Goal: Task Accomplishment & Management: Manage account settings

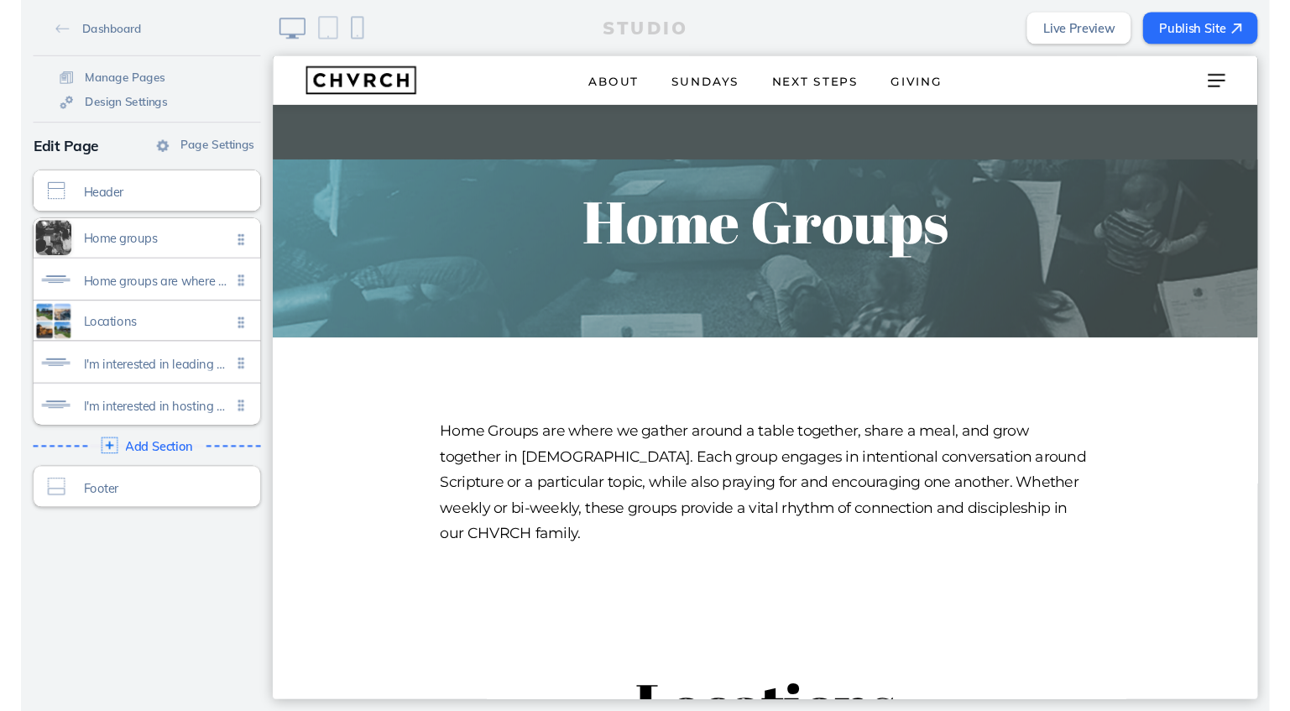
scroll to position [1042, 0]
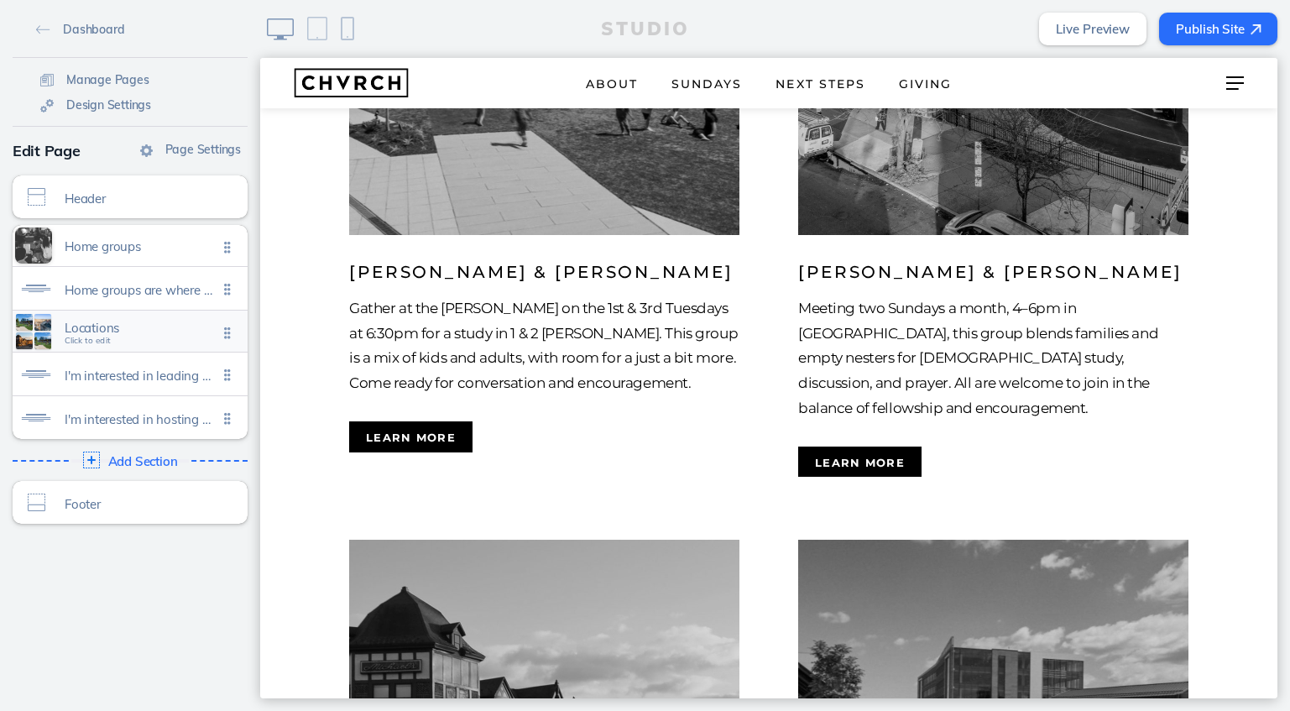
click at [173, 332] on span "Locations" at bounding box center [141, 328] width 153 height 14
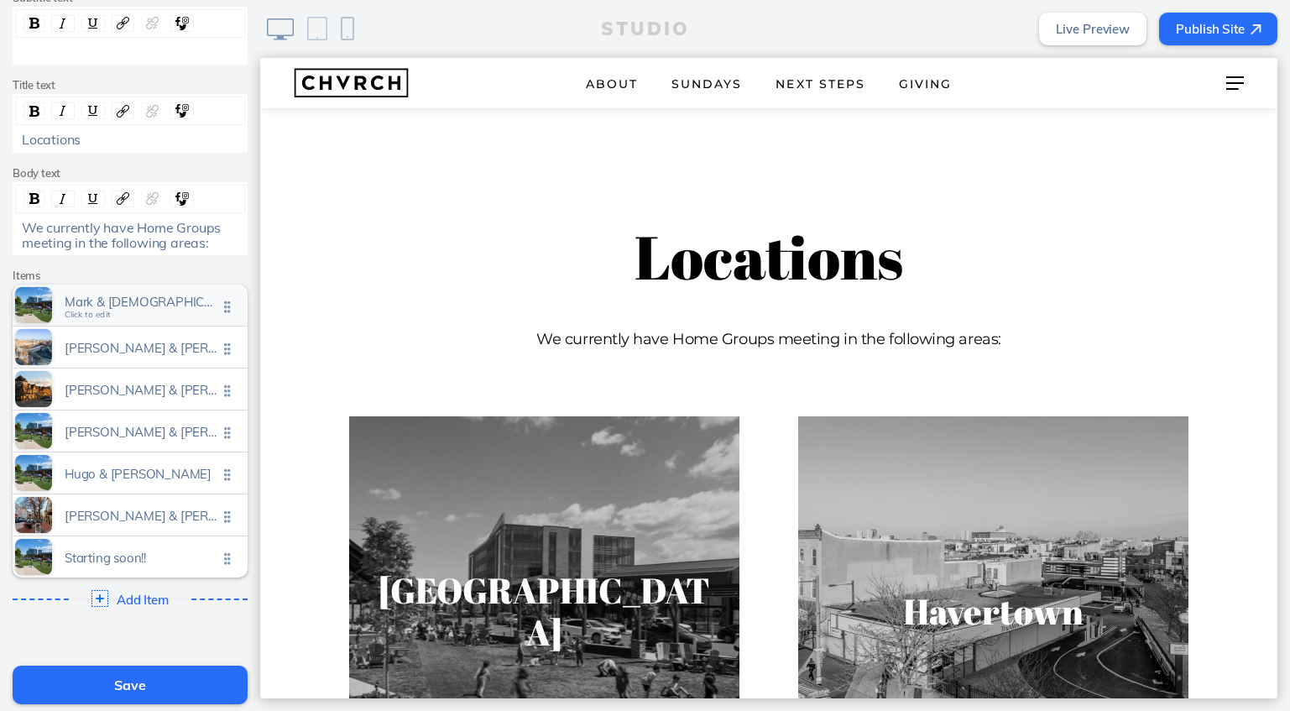
scroll to position [245, 0]
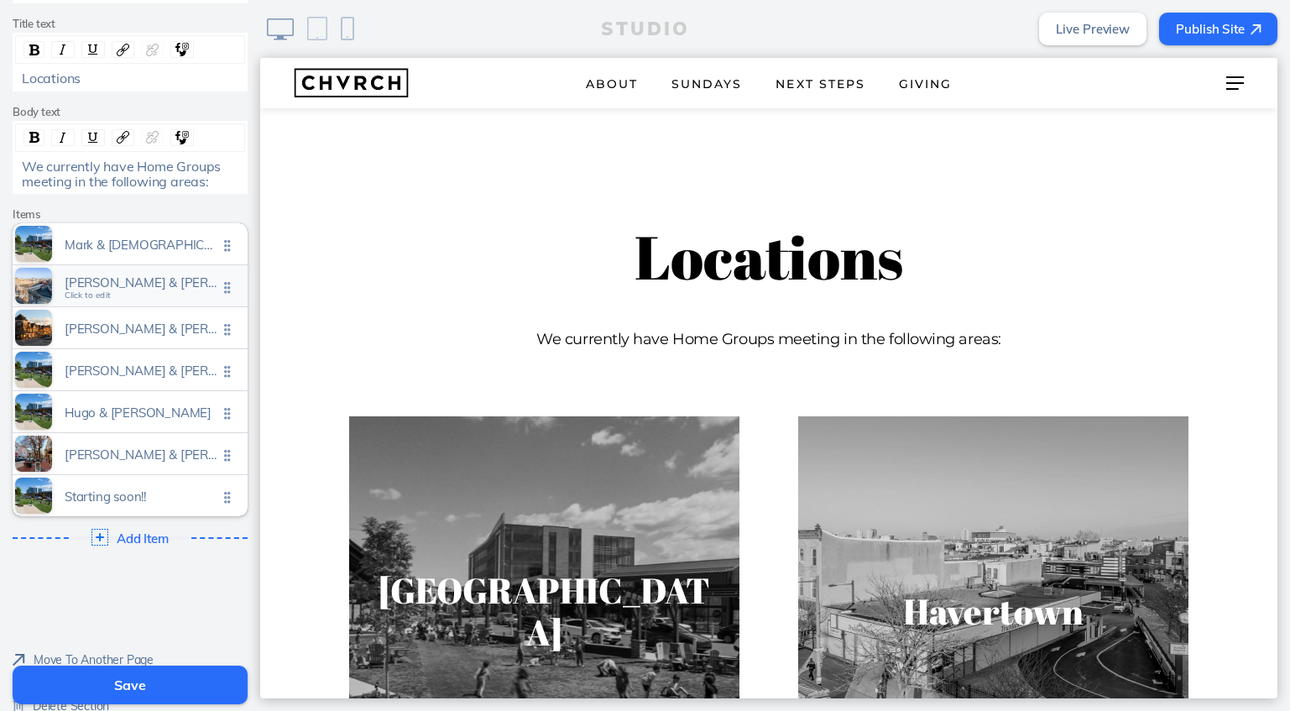
click at [162, 292] on div "[PERSON_NAME] & [PERSON_NAME] Click to edit" at bounding box center [130, 285] width 235 height 41
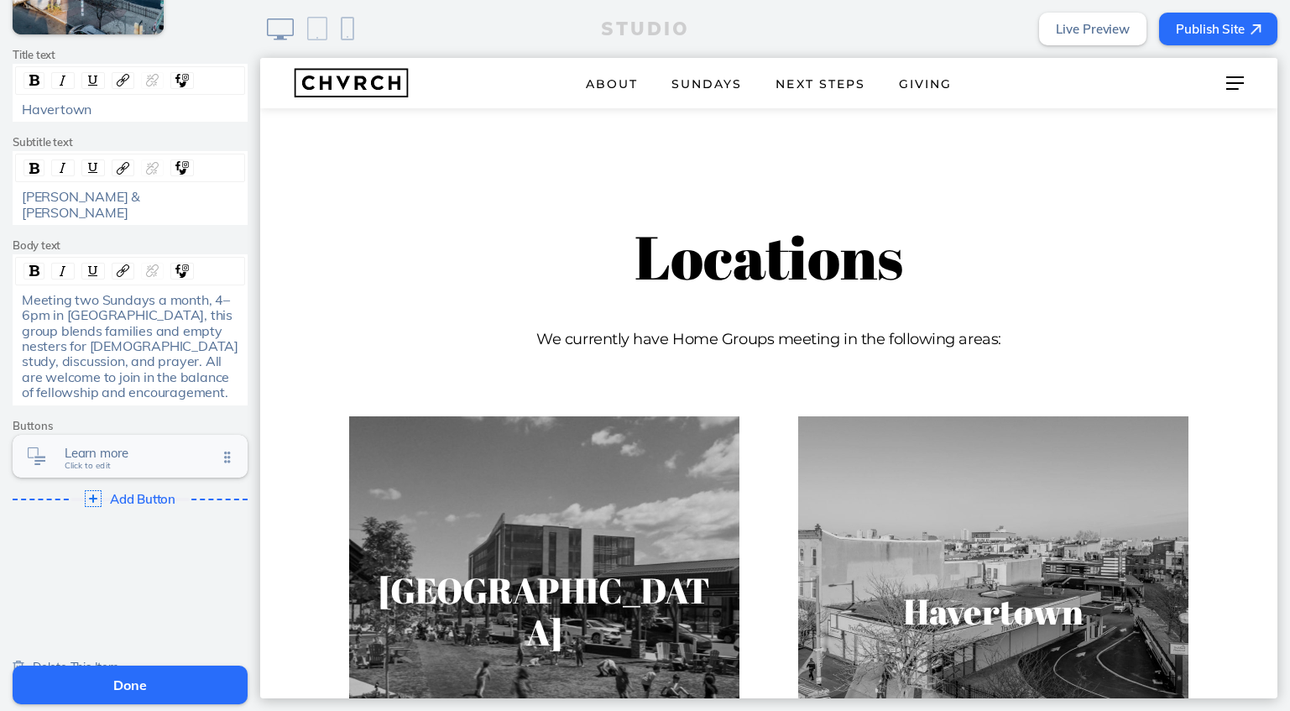
scroll to position [243, 0]
click at [118, 451] on span "Learn more Click to edit" at bounding box center [141, 458] width 153 height 14
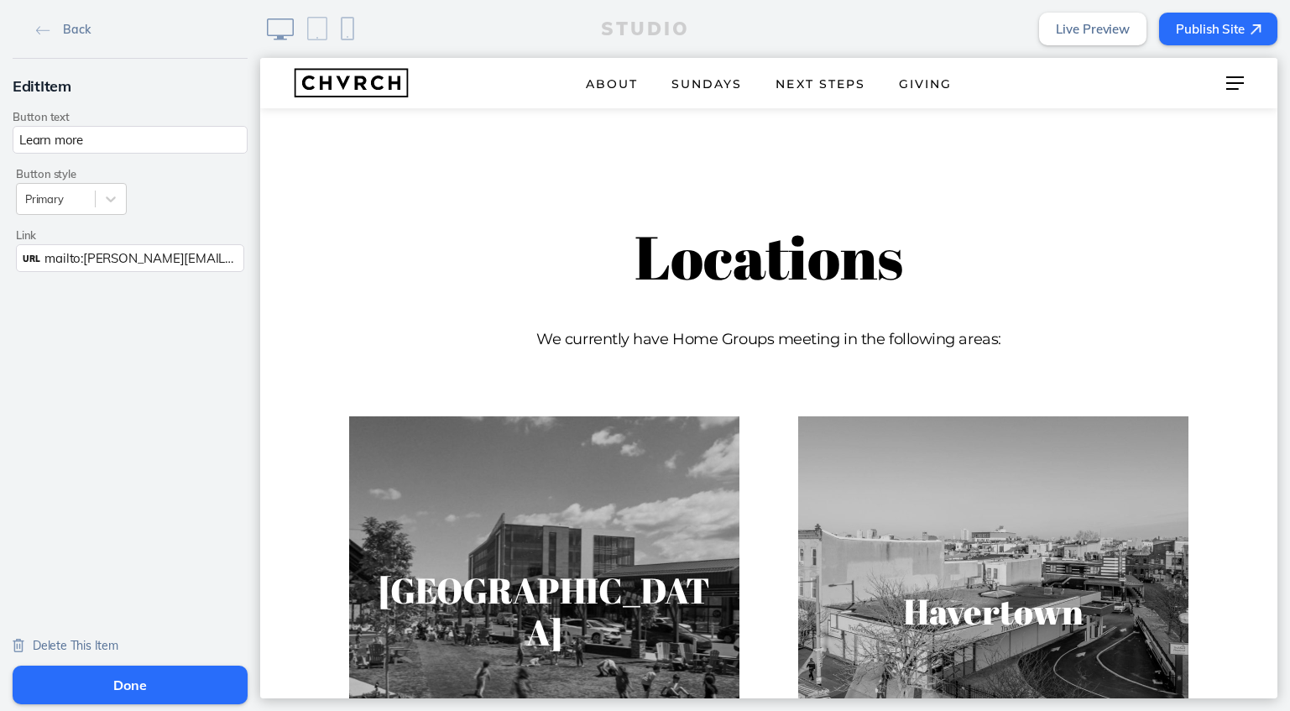
click at [160, 258] on span "mailto:[PERSON_NAME][EMAIL_ADDRESS][PERSON_NAME][DOMAIN_NAME]?subject=I’m%20int…" at bounding box center [514, 258] width 940 height 16
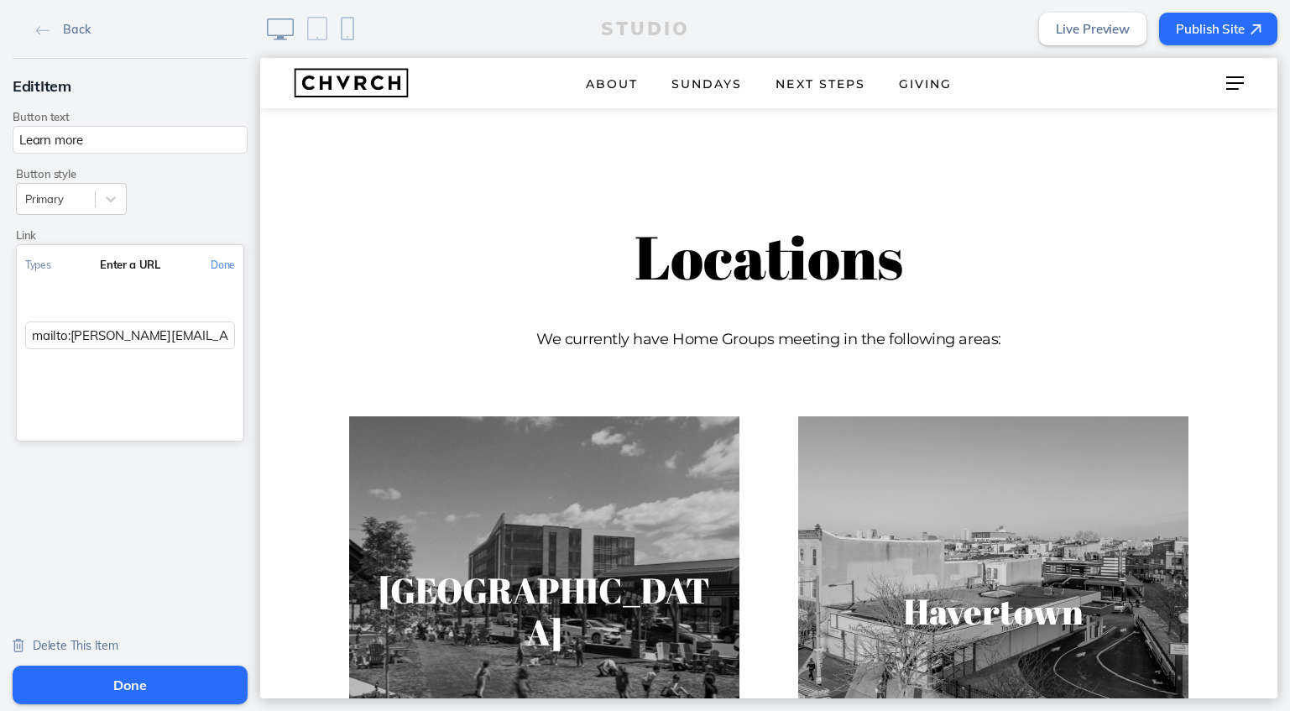
click at [172, 329] on input "mailto:peiffer.mitch@gmail.com?subject=I’m%20interested%20in%20learning%20about…" at bounding box center [130, 336] width 210 height 28
click at [119, 680] on button "Done" at bounding box center [130, 685] width 235 height 39
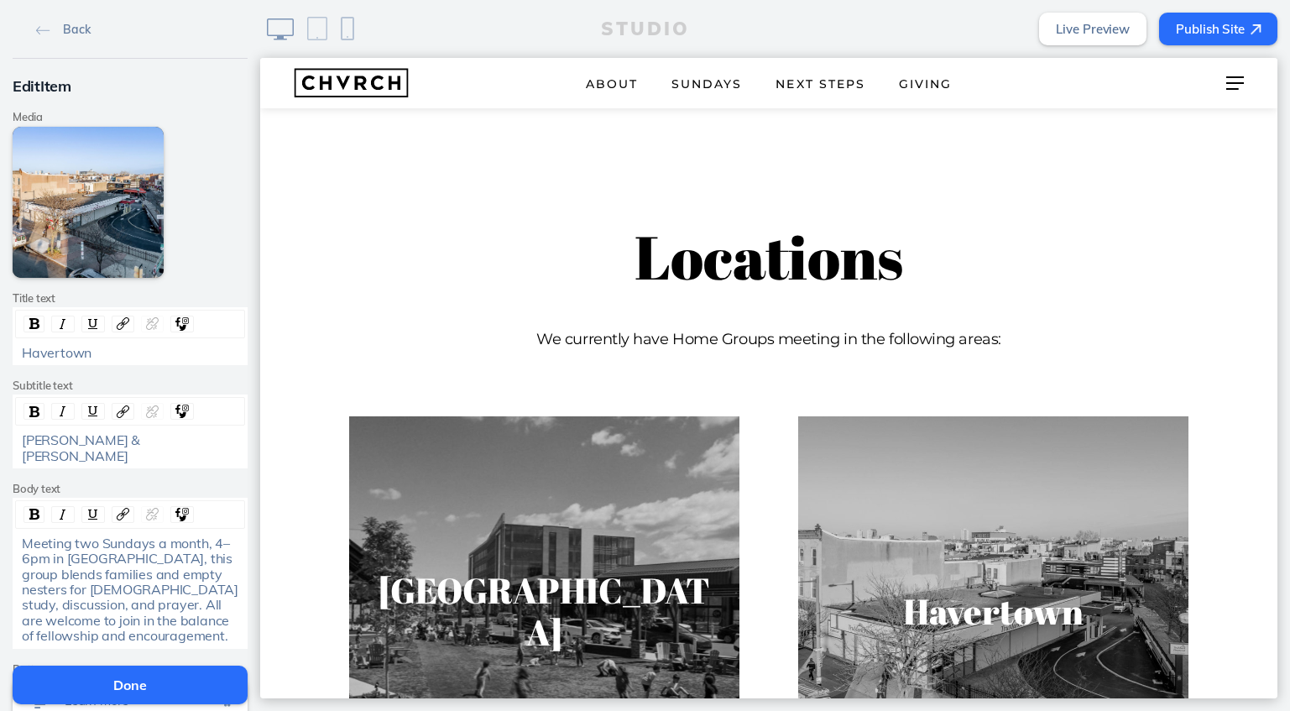
click at [132, 688] on button "Done" at bounding box center [130, 685] width 235 height 39
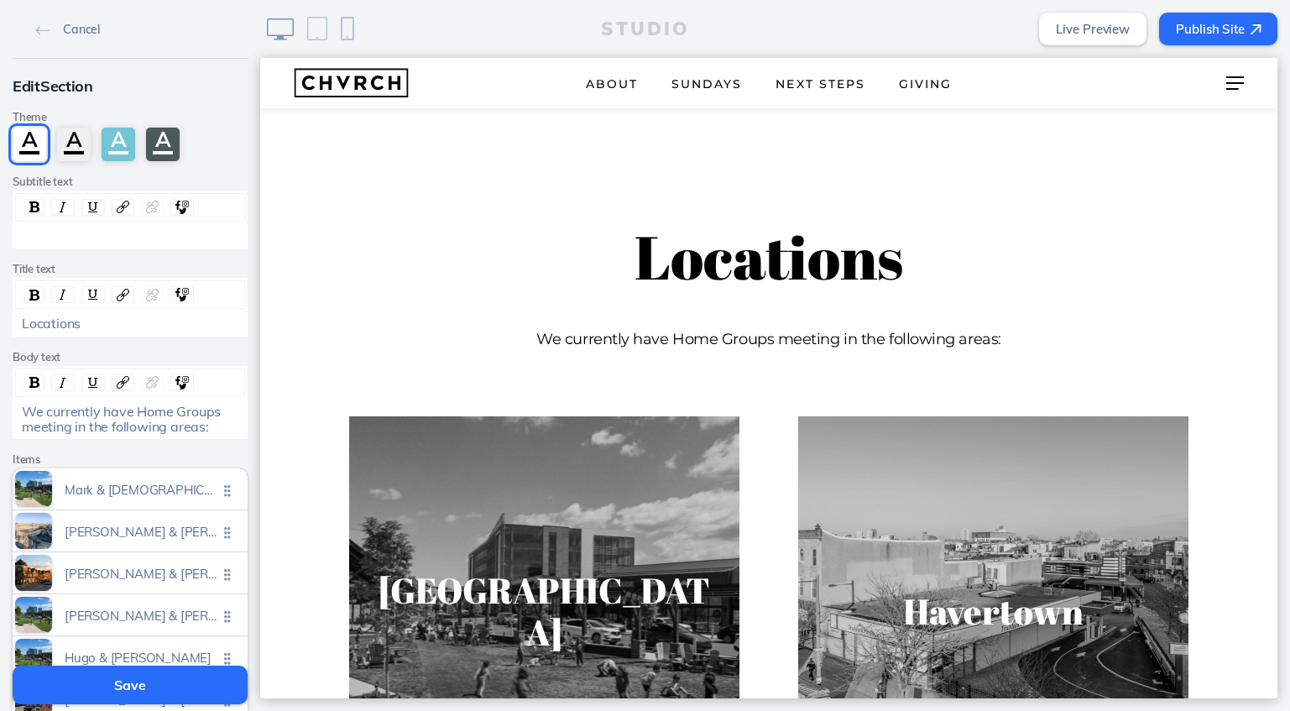
click at [132, 688] on button "Save" at bounding box center [130, 685] width 235 height 39
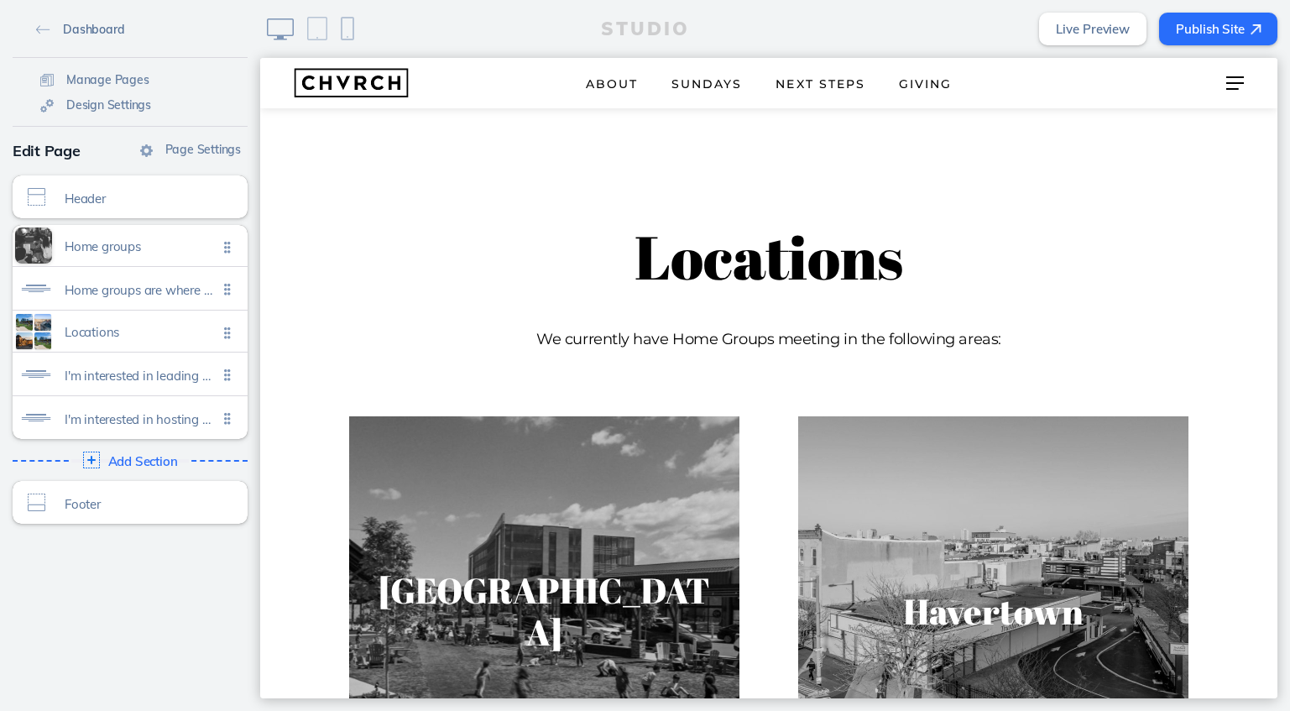
click at [44, 28] on img at bounding box center [43, 29] width 14 height 9
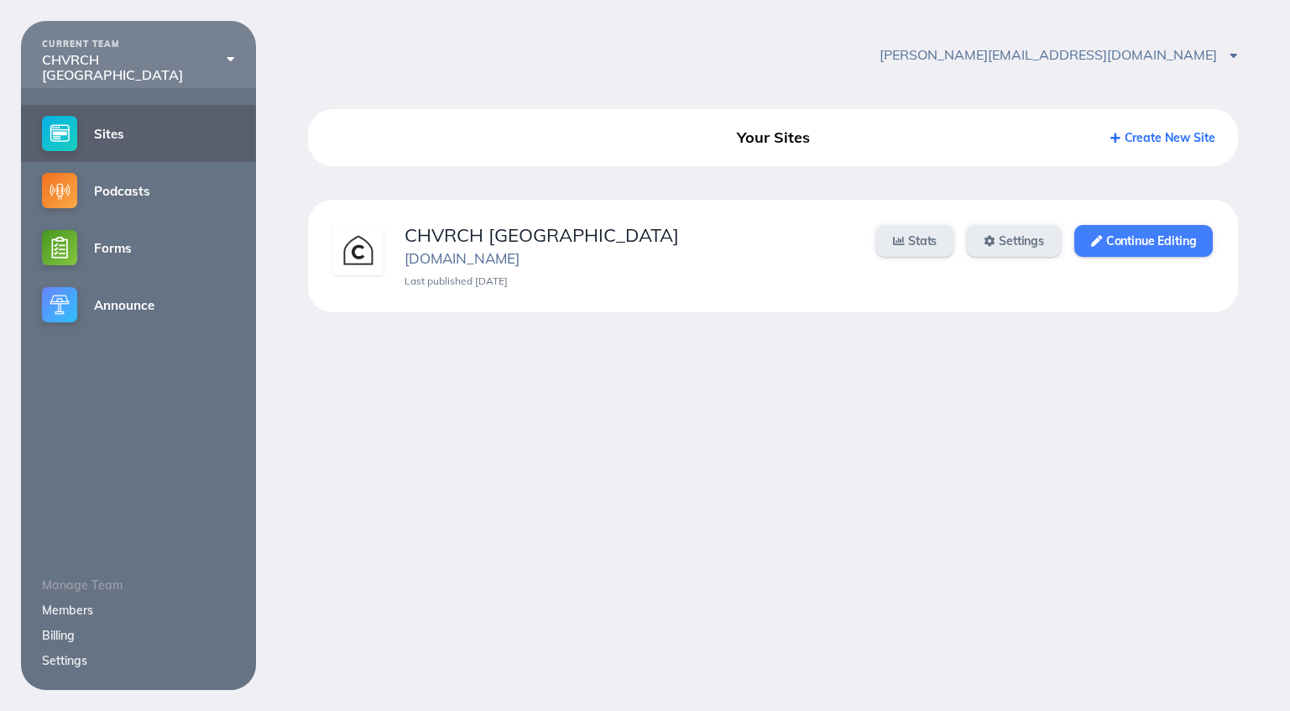
click at [1145, 234] on link "Continue Editing" at bounding box center [1144, 241] width 139 height 32
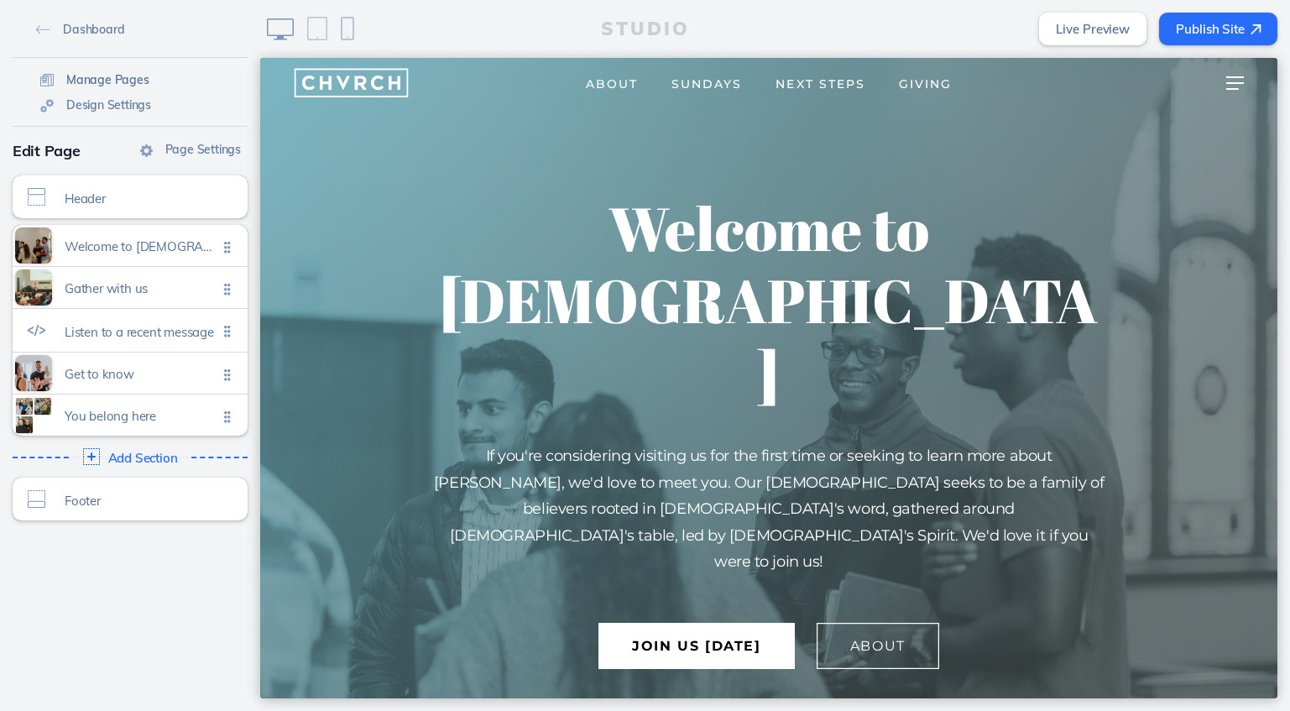
click at [131, 81] on span "Manage Pages" at bounding box center [107, 79] width 83 height 15
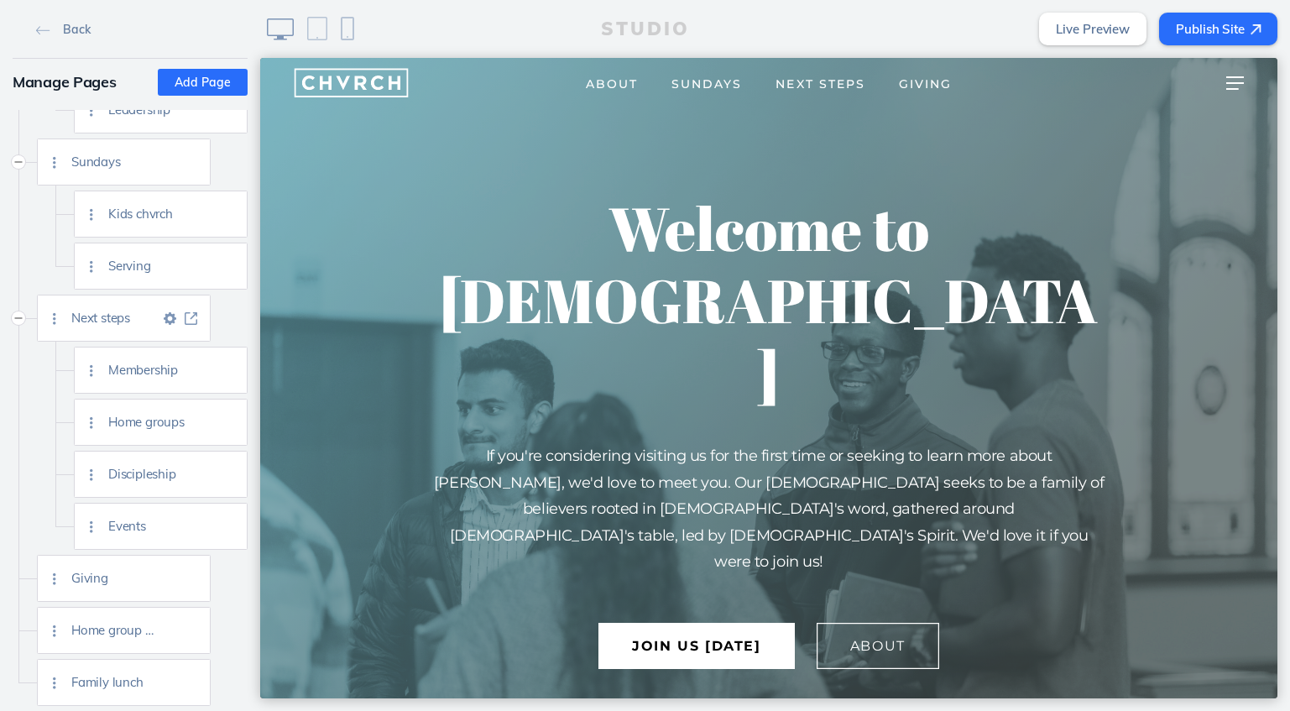
scroll to position [234, 0]
click at [228, 265] on img at bounding box center [228, 266] width 13 height 13
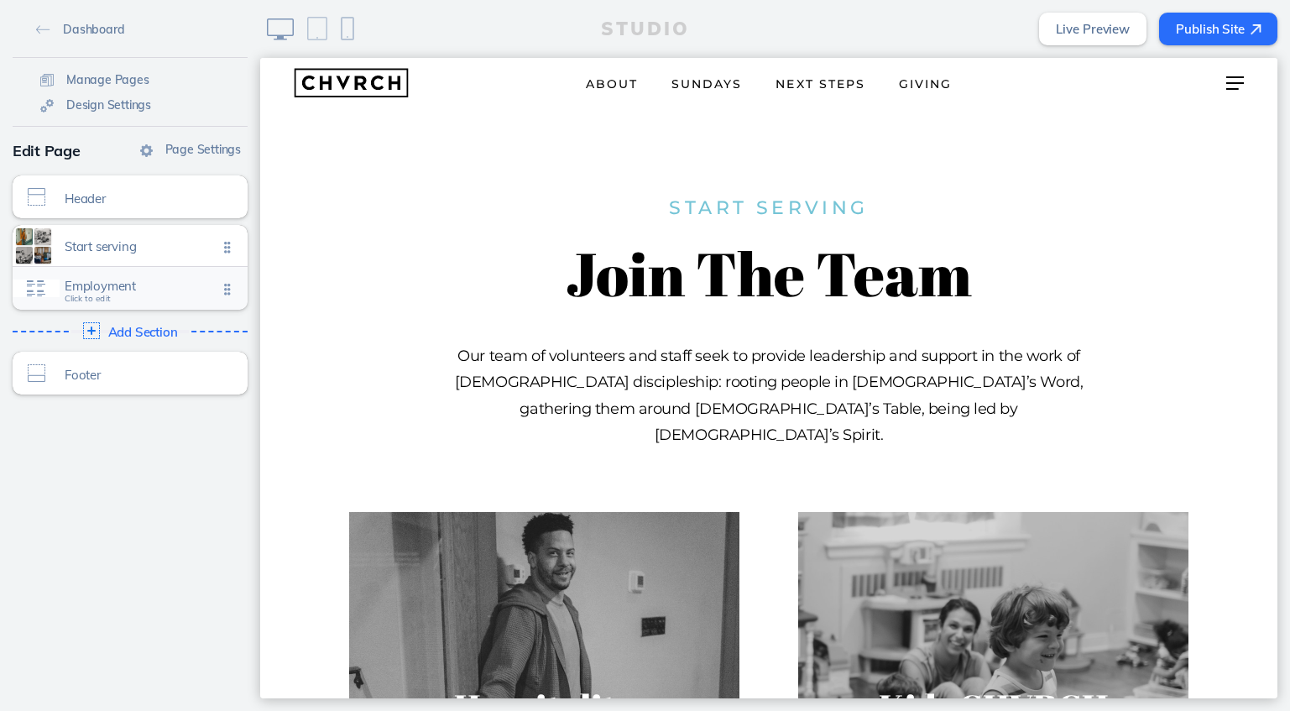
click at [175, 286] on span "Employment" at bounding box center [141, 286] width 153 height 14
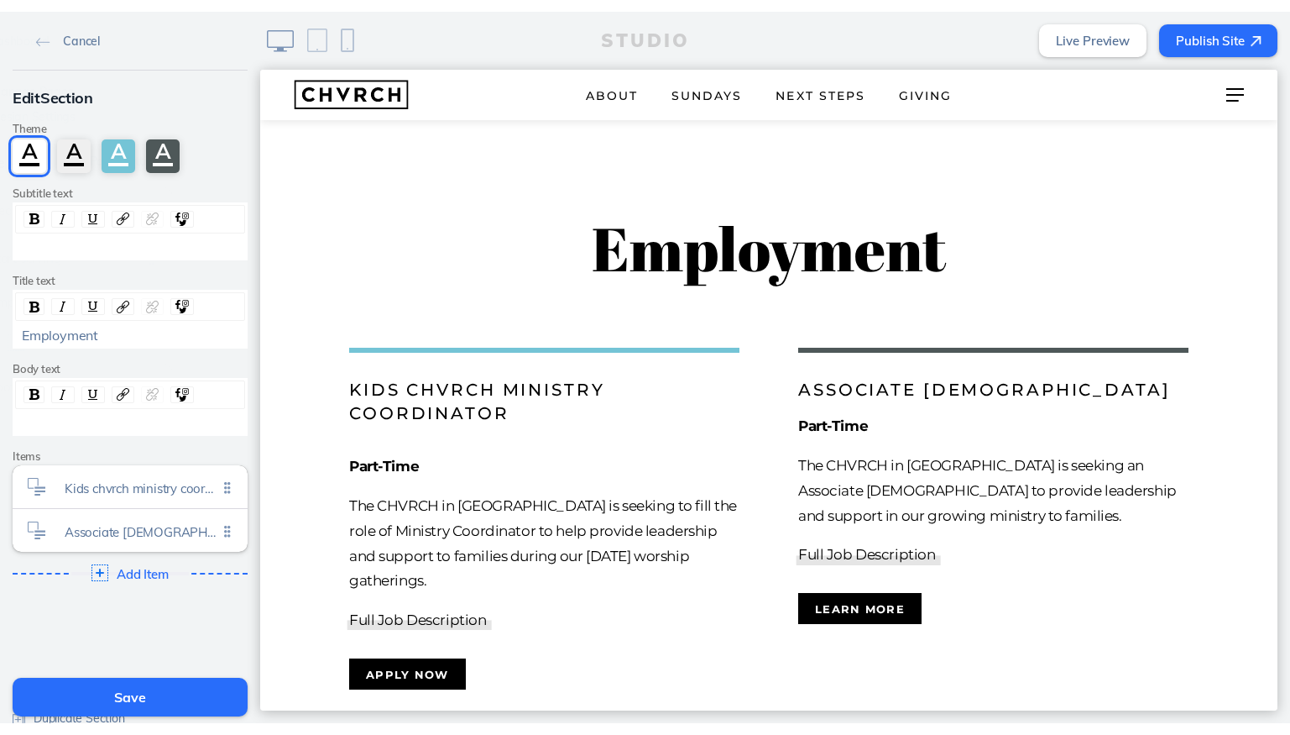
scroll to position [1311, 0]
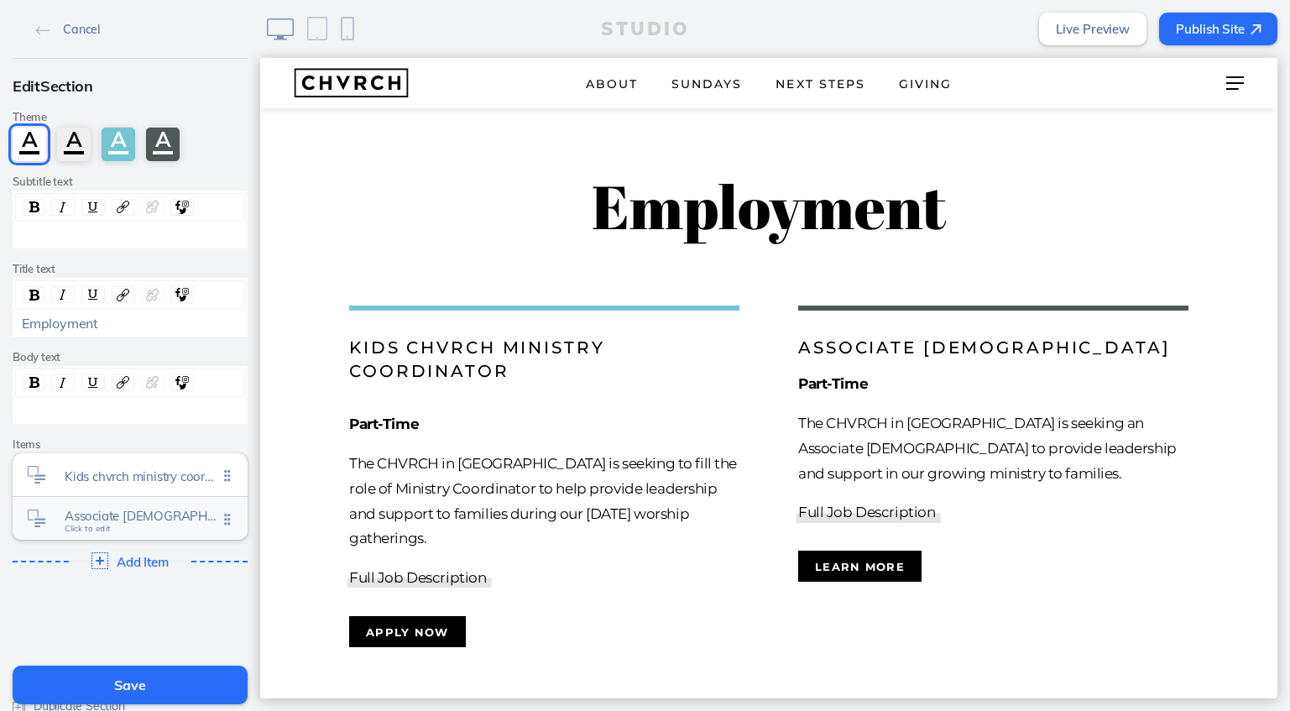
click at [144, 514] on span "Associate [DEMOGRAPHIC_DATA]" at bounding box center [141, 516] width 153 height 14
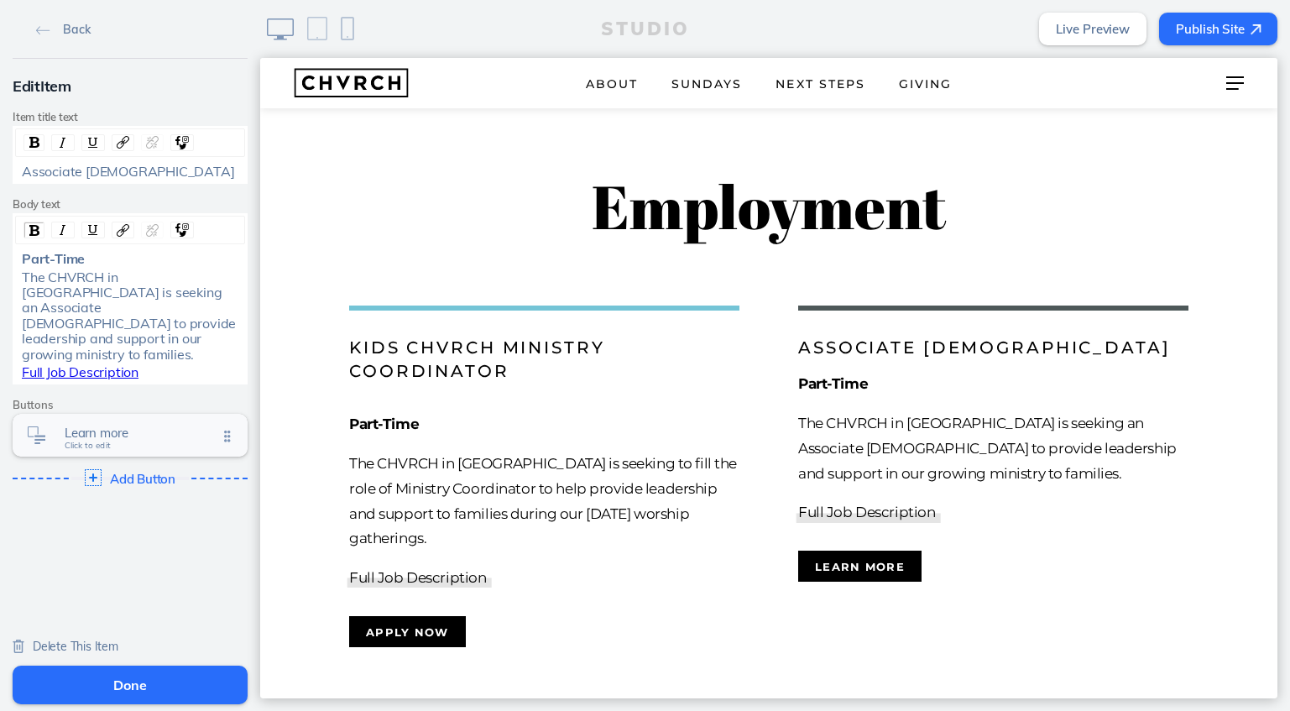
click at [118, 426] on span "Learn more" at bounding box center [141, 433] width 153 height 14
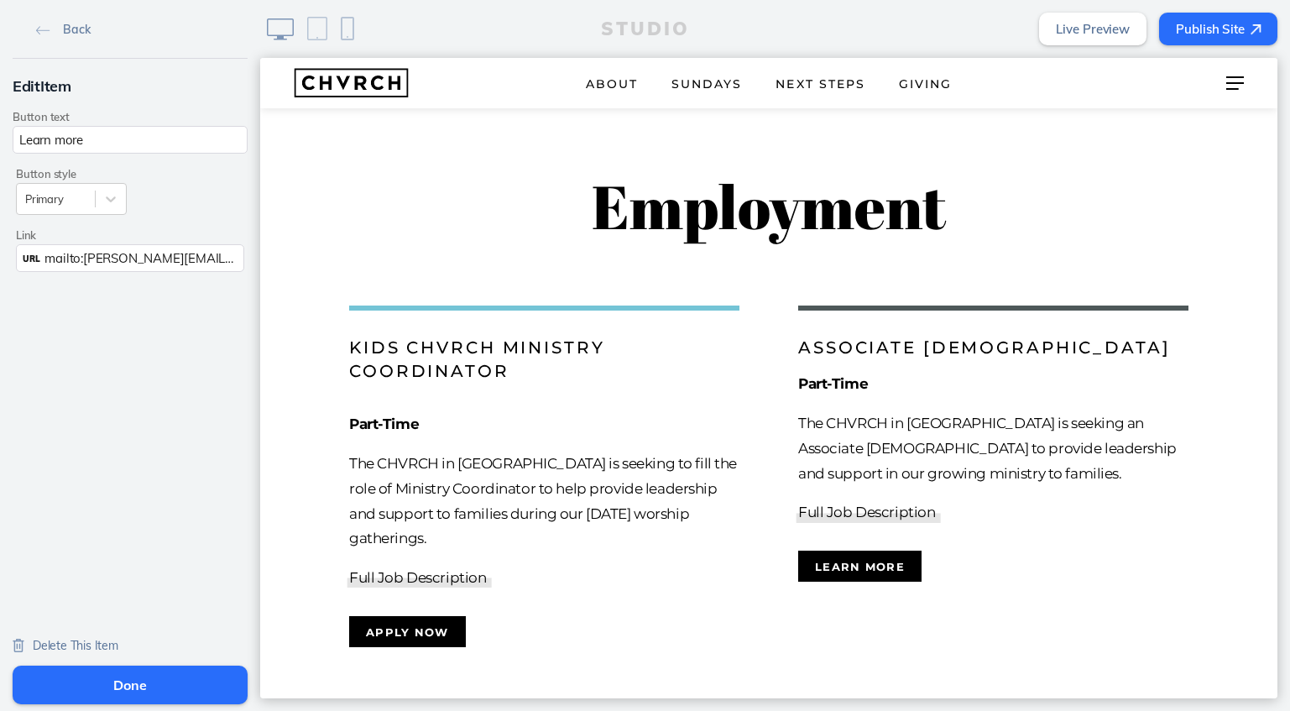
click at [216, 260] on span "mailto:[PERSON_NAME][EMAIL_ADDRESS][DOMAIN_NAME]? subject=I’m%20interested%20in…" at bounding box center [501, 258] width 914 height 16
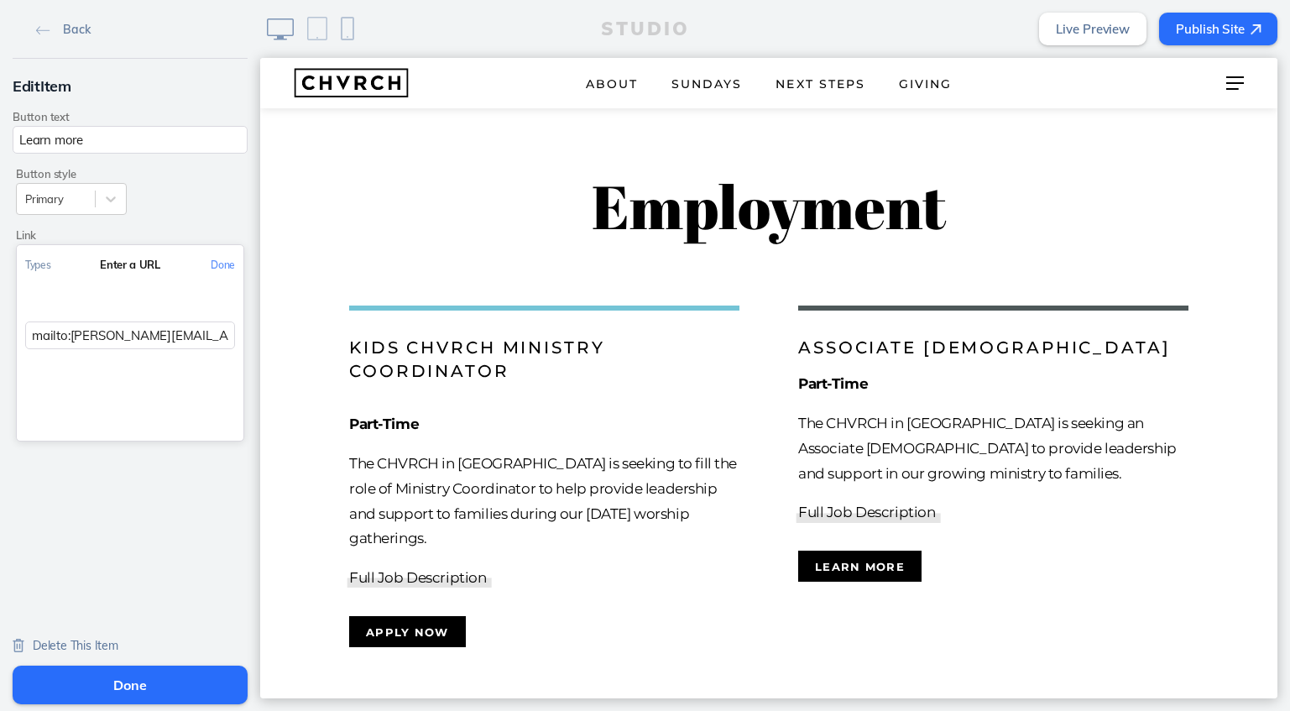
click at [186, 336] on input "mailto:[PERSON_NAME][EMAIL_ADDRESS][DOMAIN_NAME]? subject=I’m%20interested%20in…" at bounding box center [130, 336] width 210 height 28
click at [187, 334] on input "mailto:[PERSON_NAME][EMAIL_ADDRESS][DOMAIN_NAME]? subject=I’m%20interested%20in…" at bounding box center [130, 336] width 210 height 28
drag, startPoint x: 447, startPoint y: 392, endPoint x: 470, endPoint y: 355, distance: 43.3
paste input "subject=I’m%20interested%20in%20learning%20more%20about"
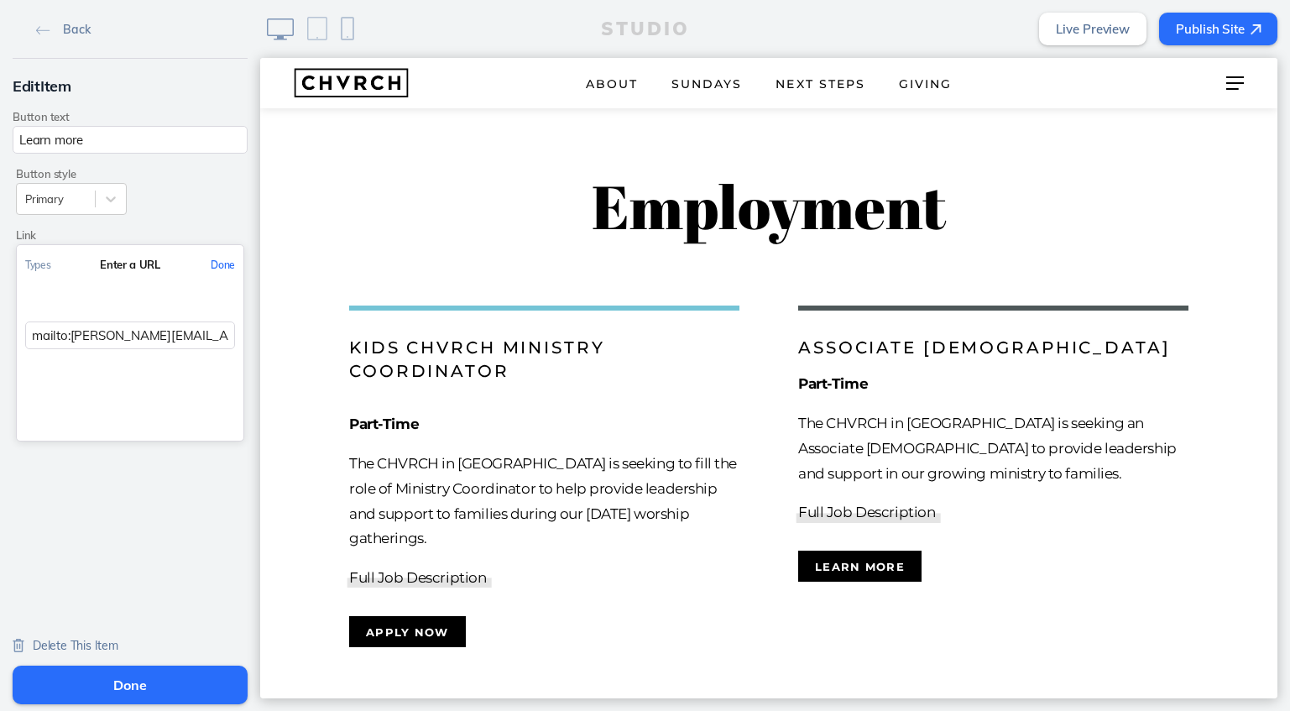
type input "mailto:[PERSON_NAME][EMAIL_ADDRESS][DOMAIN_NAME]?subject=I’m%20interested%20in%…"
click at [218, 260] on button "Done" at bounding box center [222, 265] width 41 height 38
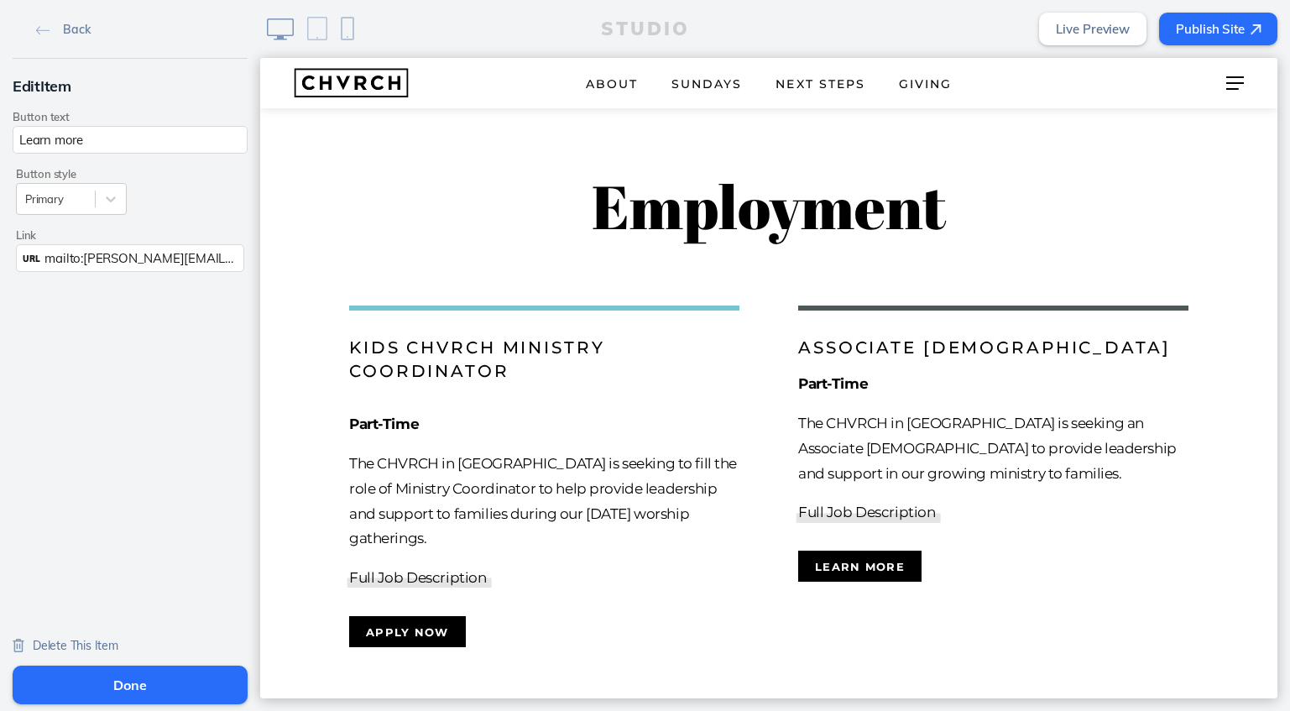
click at [162, 677] on button "Done" at bounding box center [130, 685] width 235 height 39
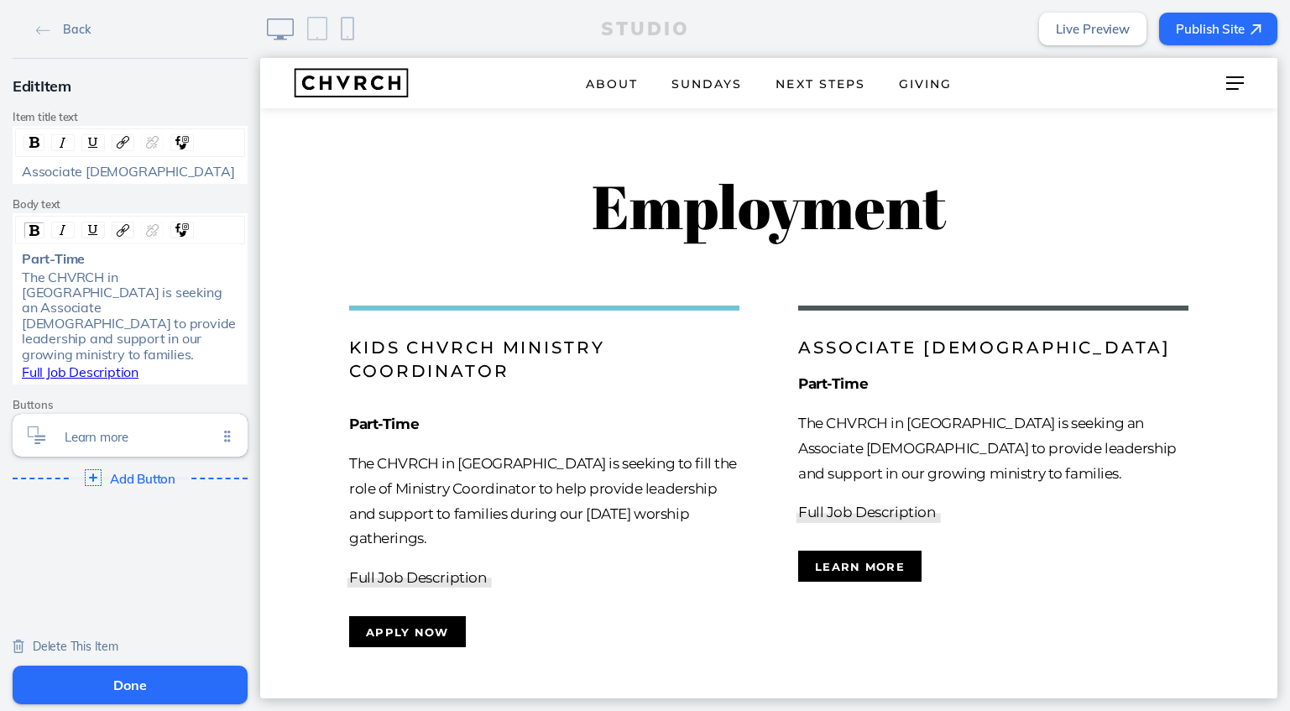
click at [162, 677] on button "Done" at bounding box center [130, 685] width 235 height 39
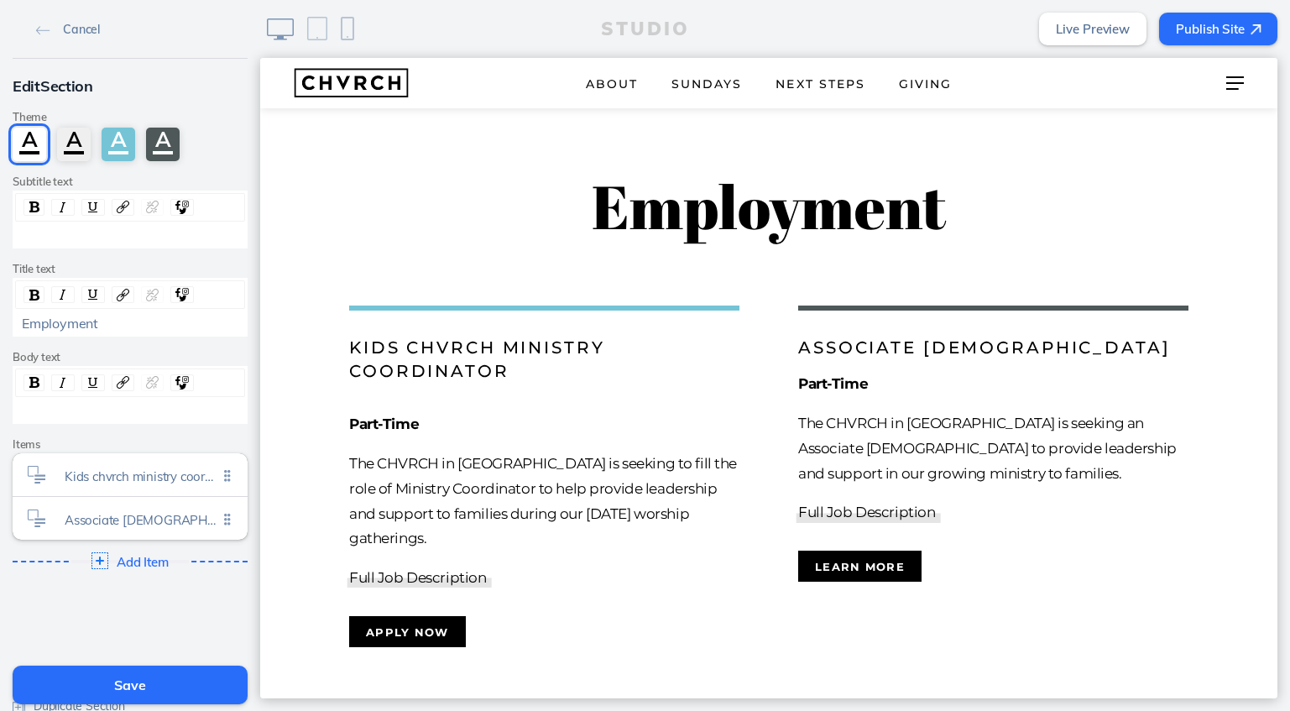
click at [156, 688] on button "Save" at bounding box center [130, 685] width 235 height 39
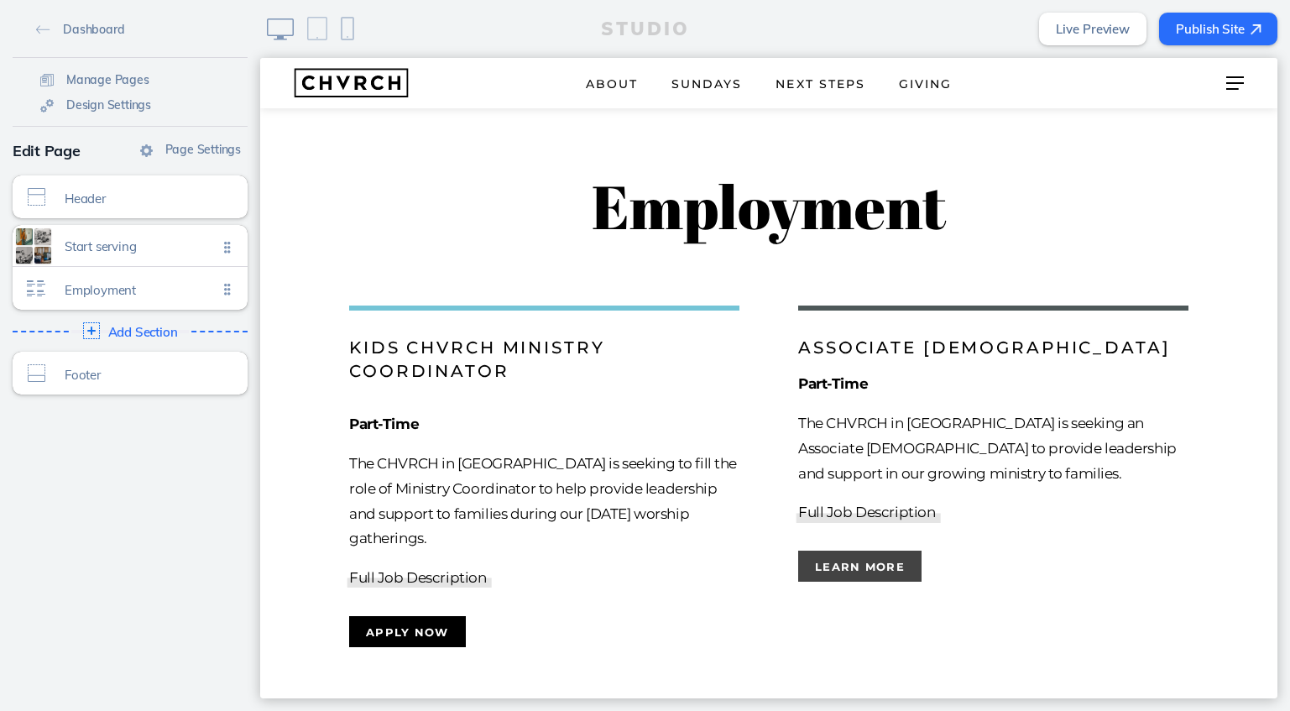
click at [843, 574] on button "Learn more" at bounding box center [859, 566] width 123 height 31
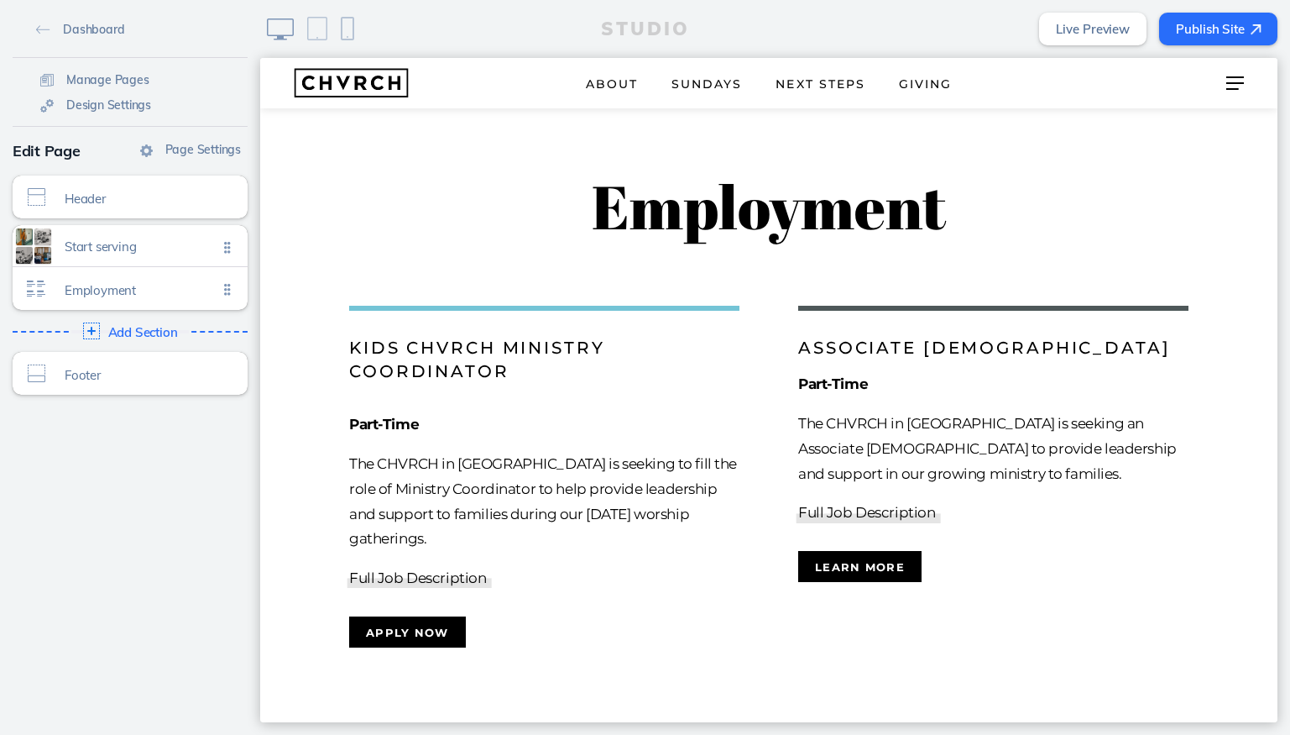
click at [1138, 306] on div "Associate [DEMOGRAPHIC_DATA] Part-Time The CHVRCH in [GEOGRAPHIC_DATA] is seeki…" at bounding box center [993, 448] width 390 height 285
click at [1215, 29] on button "Publish Site" at bounding box center [1218, 29] width 118 height 33
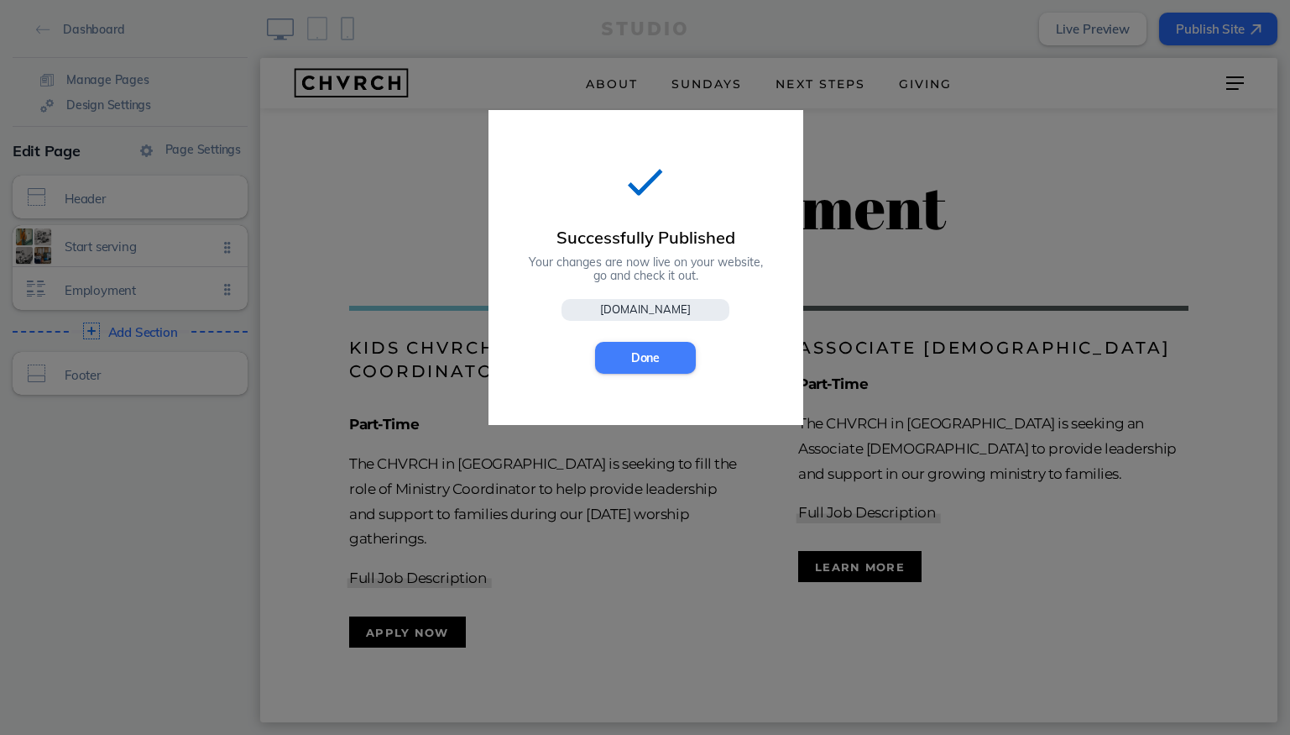
click at [631, 358] on button "Done" at bounding box center [645, 358] width 101 height 32
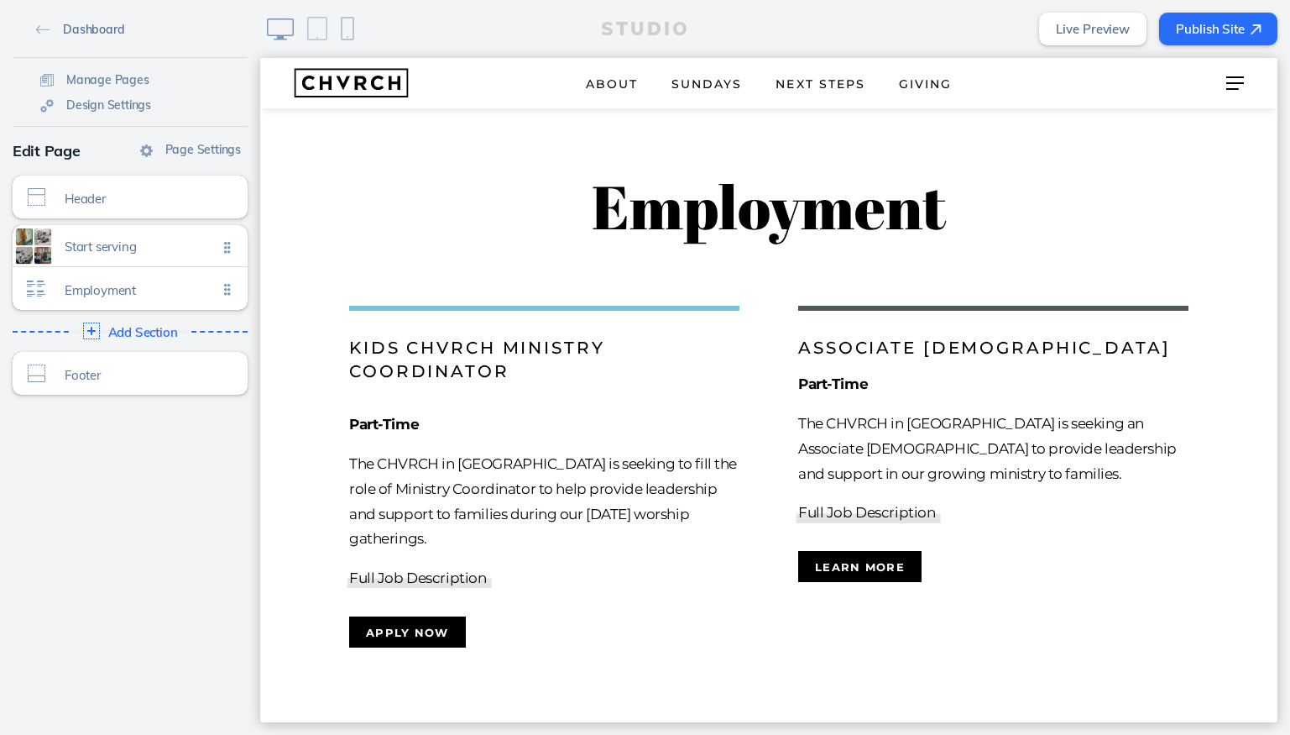
click at [39, 27] on img at bounding box center [43, 29] width 14 height 9
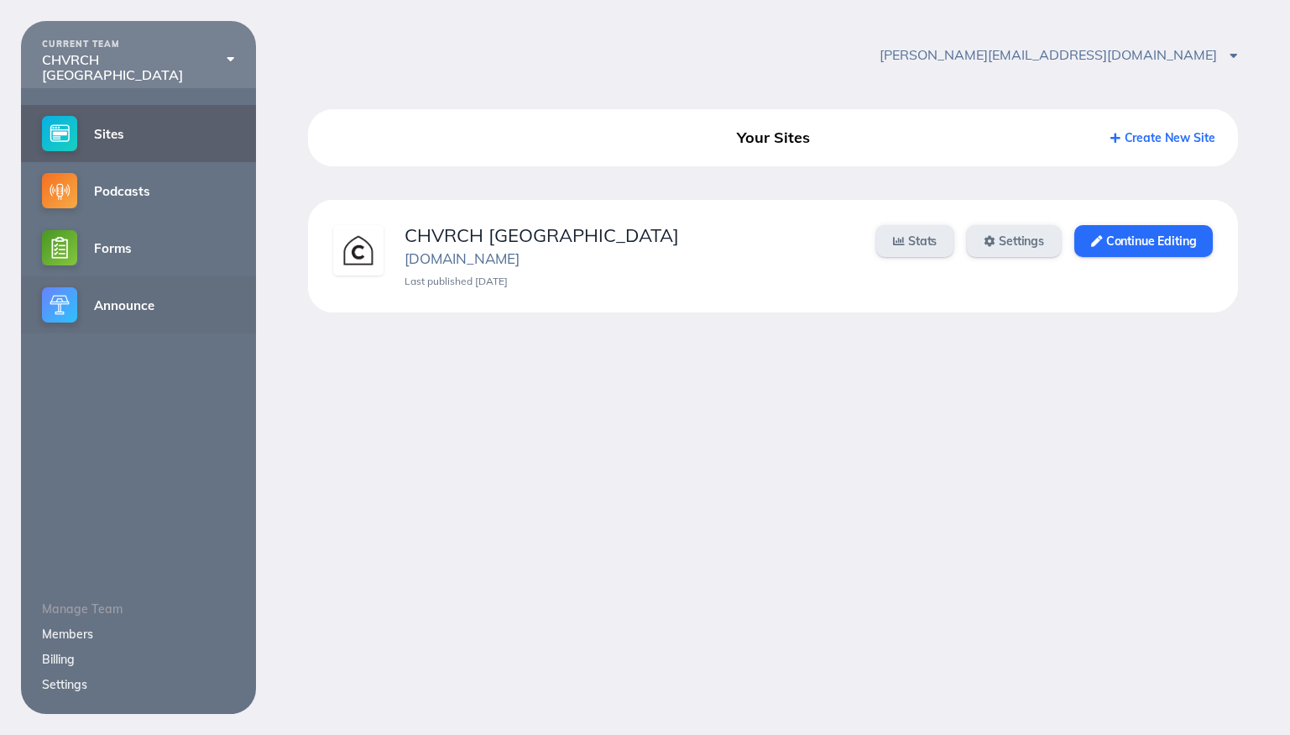
click at [148, 311] on link "Announce" at bounding box center [138, 304] width 235 height 57
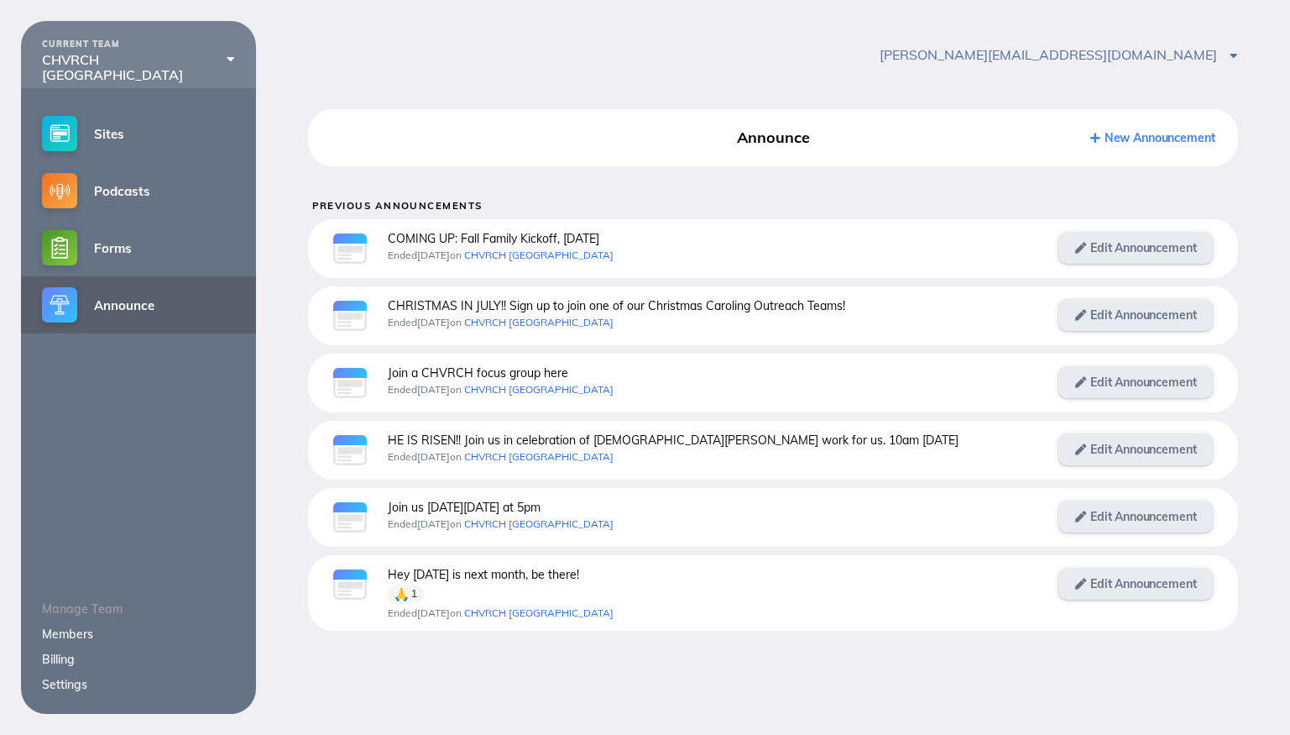
click at [1111, 141] on link "New Announcement" at bounding box center [1153, 137] width 124 height 15
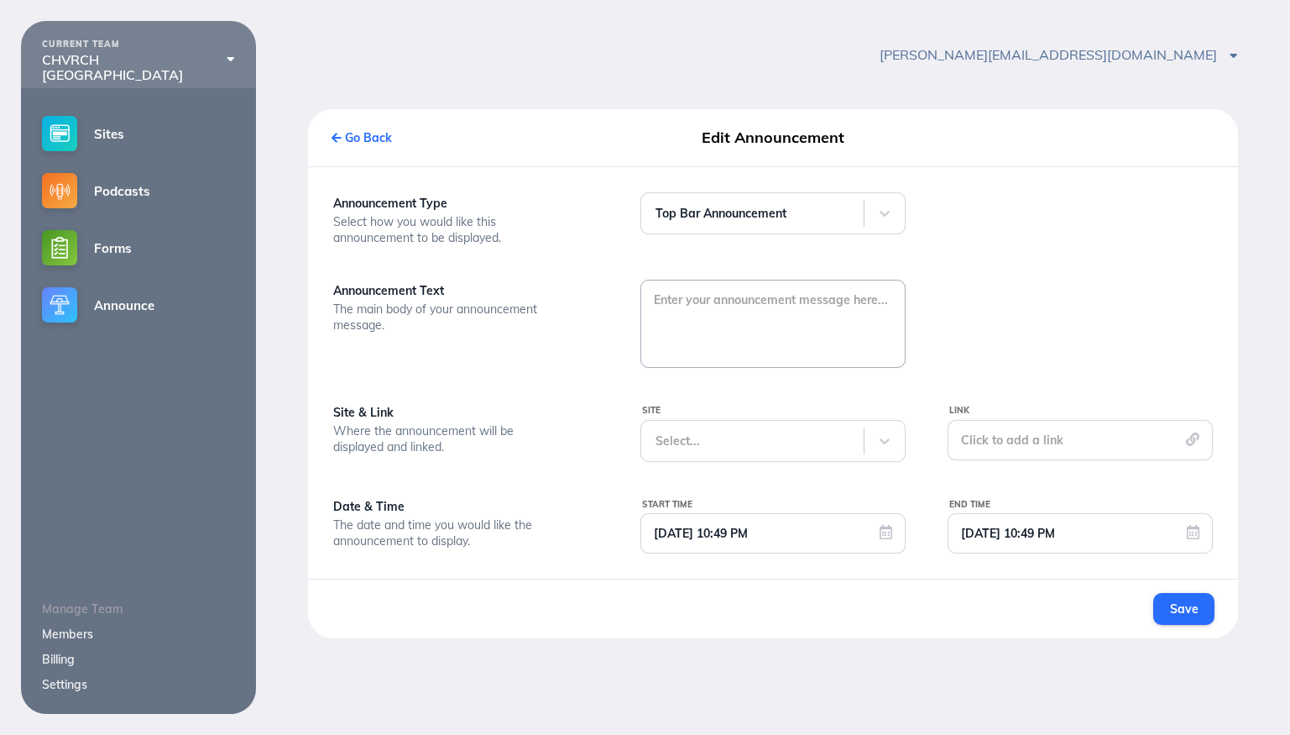
click at [726, 296] on textarea at bounding box center [773, 322] width 264 height 84
type textarea "M"
click at [699, 296] on textarea at bounding box center [773, 322] width 264 height 84
paste textarea "CHVRCH Men’s Fall Gathering"
click at [652, 301] on textarea "CHVRCH Men’s Fall Gathering" at bounding box center [773, 322] width 264 height 84
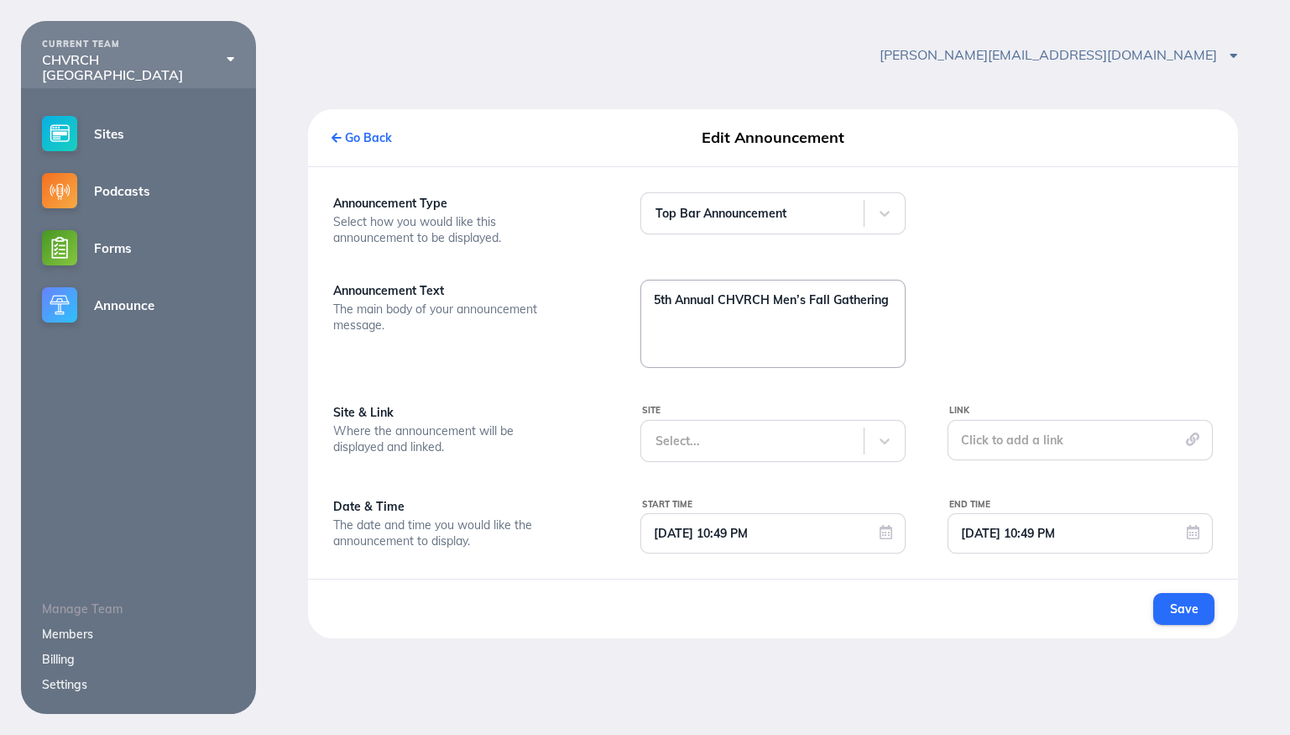
click at [883, 303] on textarea "5th Annual CHVRCH Men’s Fall Gathering" at bounding box center [773, 322] width 264 height 84
click at [887, 302] on textarea "5th Annual CHVRCH Men’s Fall Gathering" at bounding box center [773, 322] width 264 height 84
type textarea "5th Annual CHVRCH Men’s Fall Gathering October 10th 6pm"
click at [762, 432] on div "Select..." at bounding box center [752, 440] width 222 height 39
click at [753, 484] on div "CHVRCH Newtown Square" at bounding box center [773, 485] width 265 height 27
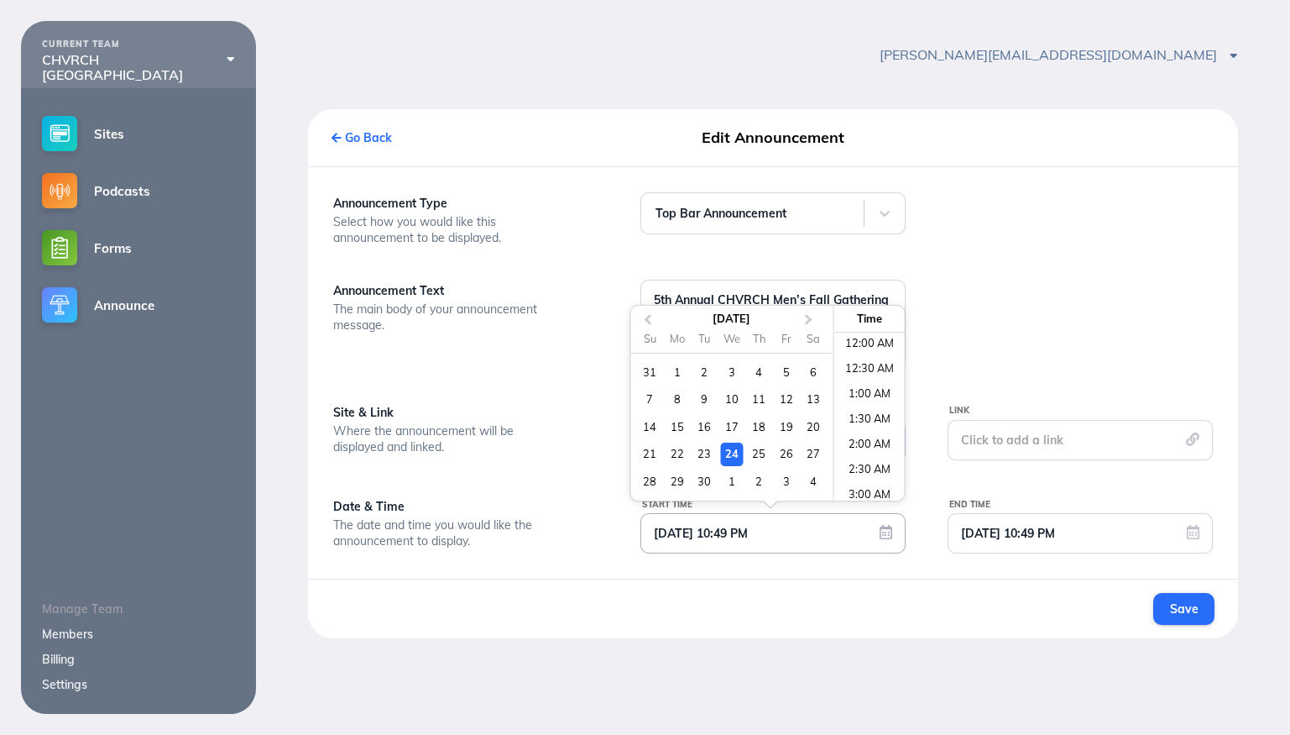
click at [773, 532] on input "09/24/2025 10:49 PM" at bounding box center [773, 533] width 264 height 39
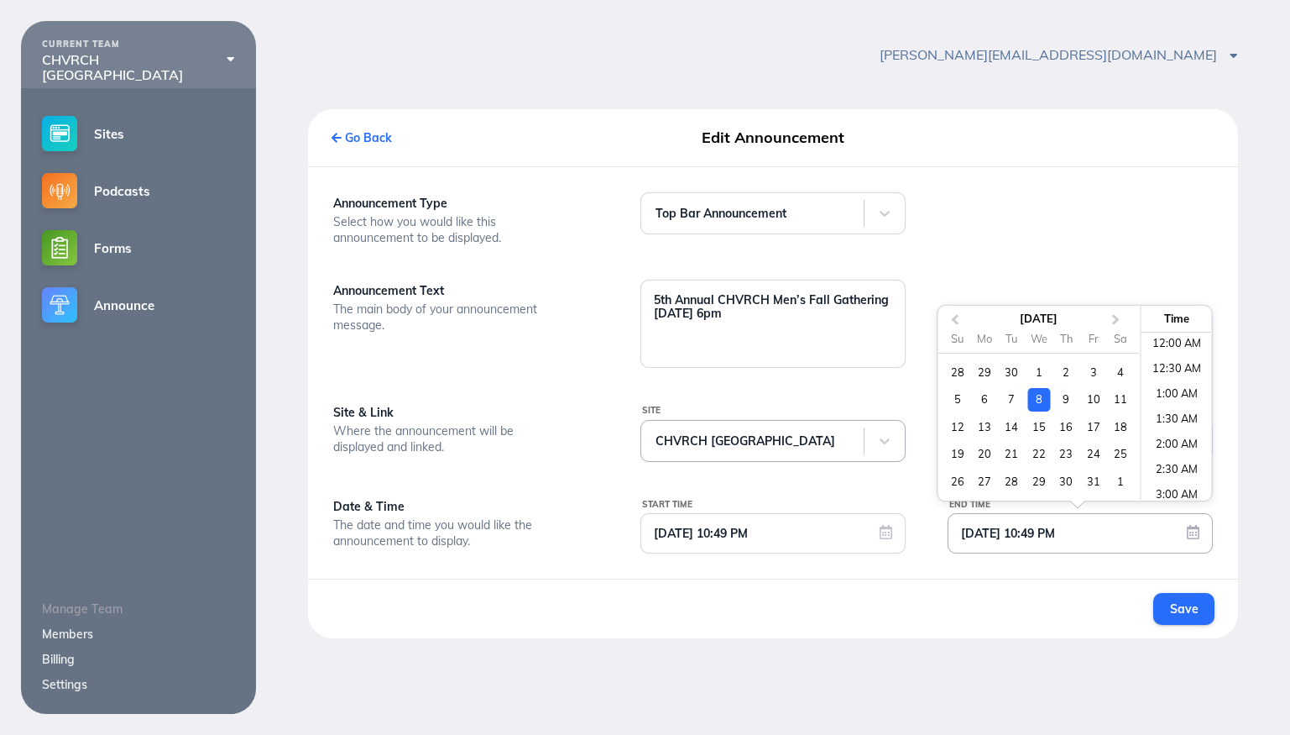
click at [1005, 542] on input "10/08/2025 10:49 PM" at bounding box center [1081, 533] width 264 height 39
click at [1093, 402] on div "10" at bounding box center [1093, 399] width 23 height 23
type input "10/10/2025 10:49 PM"
click at [1172, 613] on span "Save" at bounding box center [1184, 608] width 28 height 15
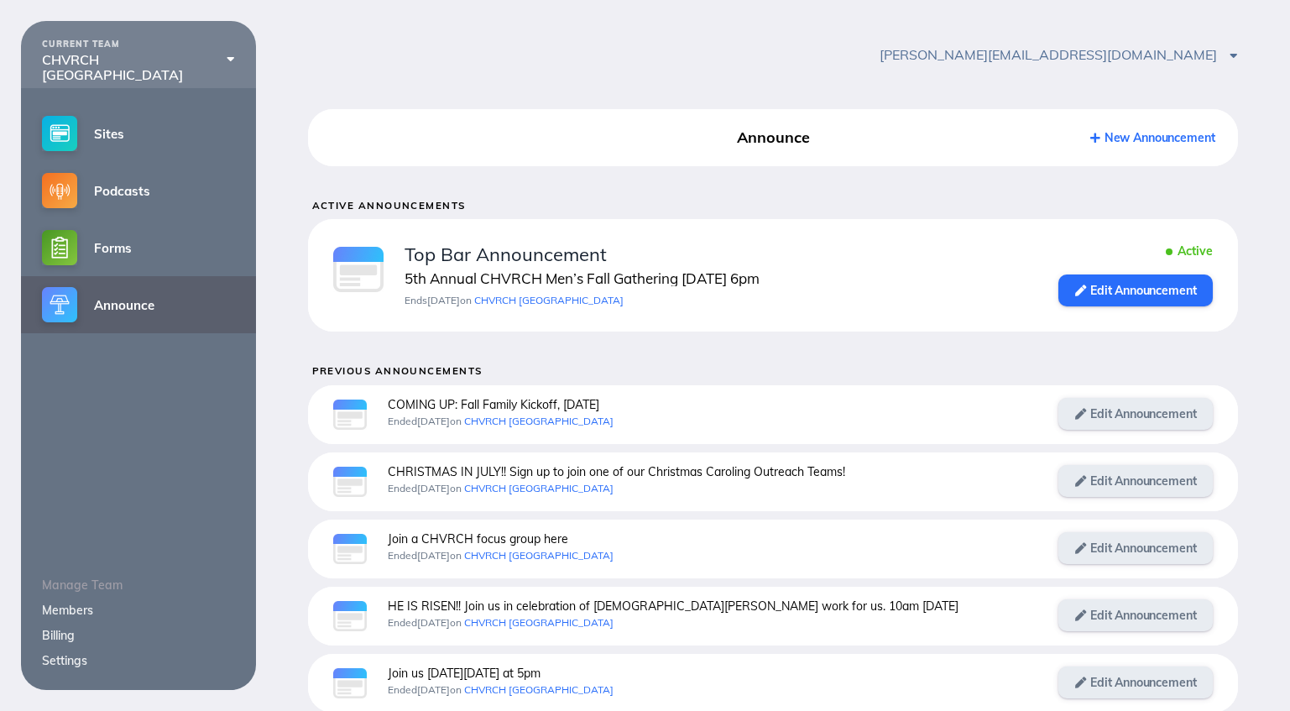
click at [163, 308] on link "Announce" at bounding box center [138, 304] width 235 height 57
click at [1067, 296] on link "Edit Announcement" at bounding box center [1136, 291] width 154 height 32
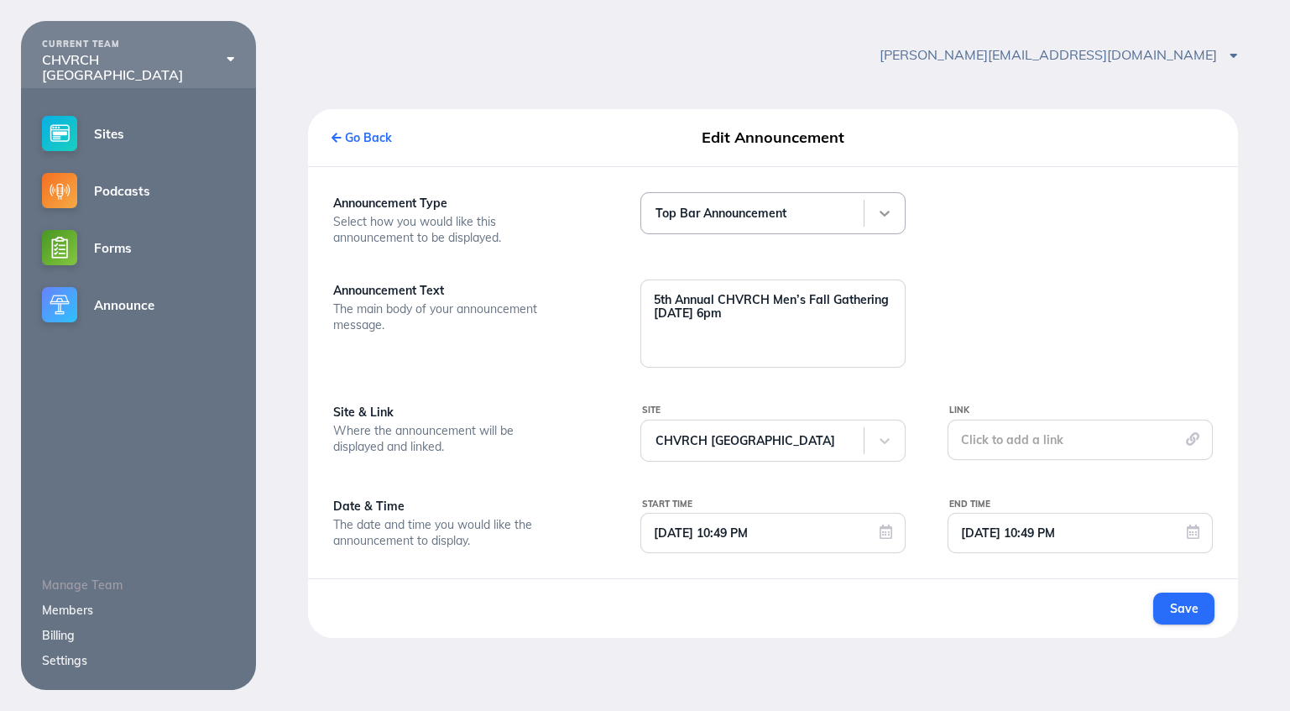
click at [885, 210] on icon at bounding box center [884, 213] width 17 height 17
click at [1028, 229] on div at bounding box center [1080, 279] width 307 height 175
drag, startPoint x: 677, startPoint y: 300, endPoint x: 638, endPoint y: 301, distance: 38.7
click at [638, 301] on div "5th Annual CHVRCH Men’s Fall Gathering October 10th 6pm" at bounding box center [773, 324] width 307 height 88
drag, startPoint x: 698, startPoint y: 302, endPoint x: 623, endPoint y: 298, distance: 74.8
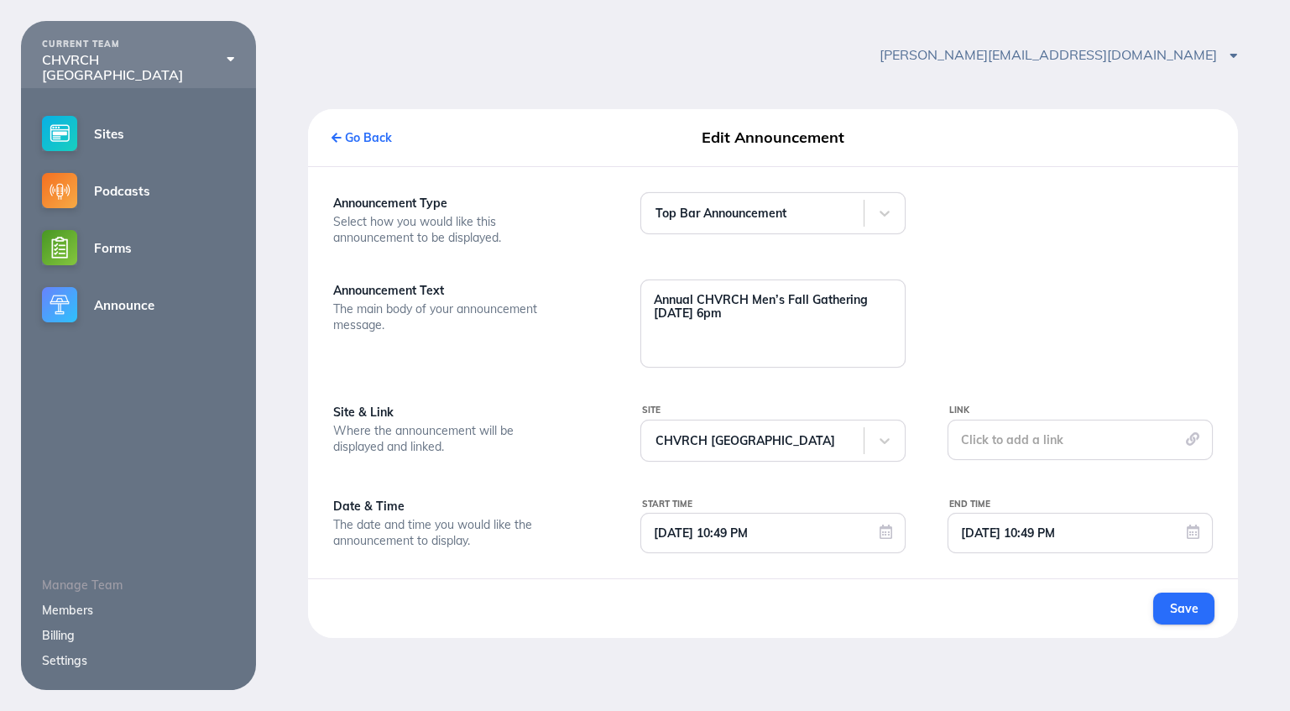
click at [623, 298] on div "Annual CHVRCH Men’s Fall Gathering October 10th 6pm" at bounding box center [773, 324] width 307 height 88
click at [821, 304] on textarea "CHVRCH Men’s Fall Gathering October 10th 6pm" at bounding box center [773, 322] width 264 height 84
type textarea "CHVRCH Men’s Fall Gathering | October 10th 6pm"
click at [1172, 613] on span "Save" at bounding box center [1184, 608] width 28 height 15
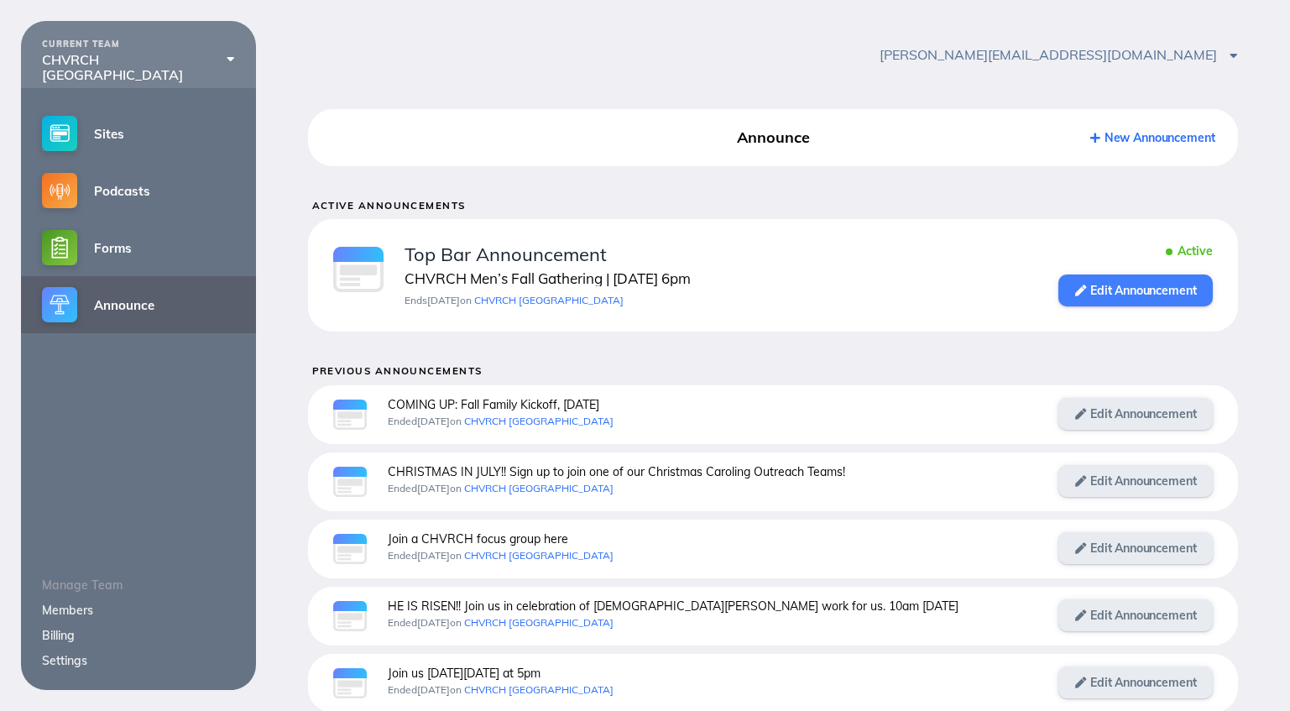
click at [1089, 298] on link "Edit Announcement" at bounding box center [1136, 291] width 154 height 32
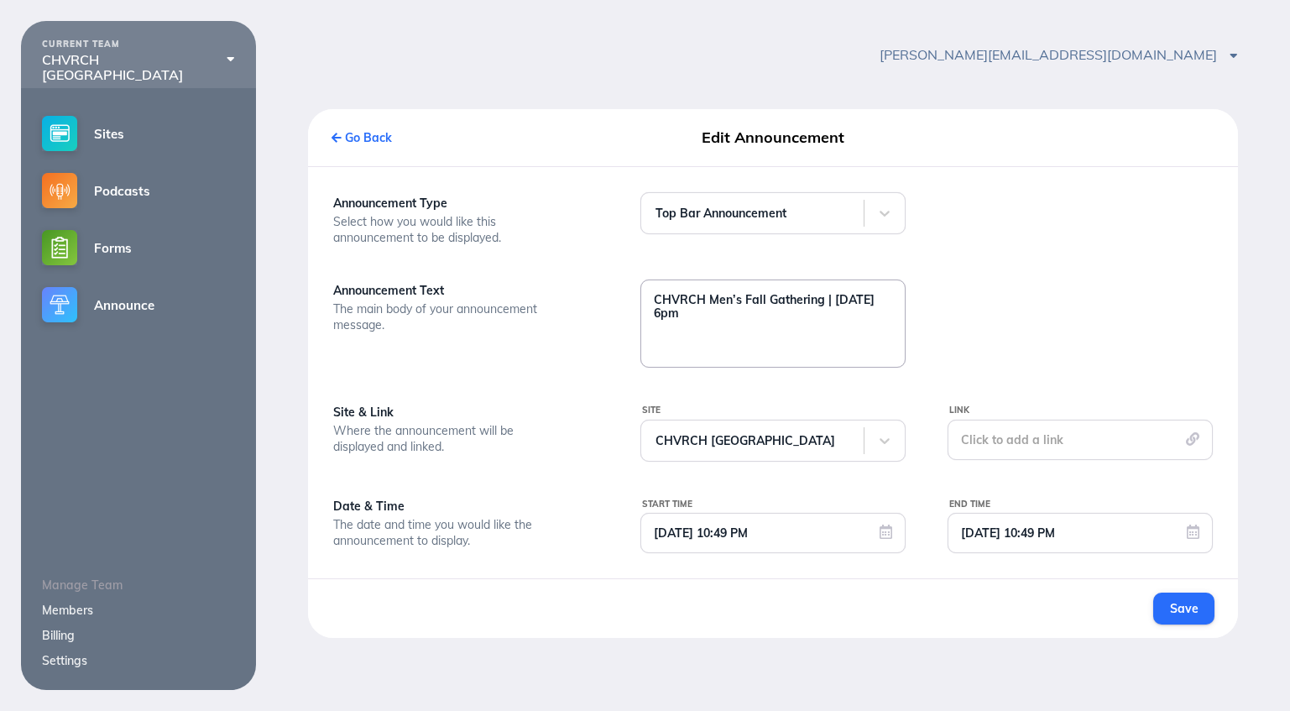
click at [681, 314] on textarea "CHVRCH Men’s Fall Gathering | October 10th 6pm" at bounding box center [773, 322] width 264 height 84
type textarea "CHVRCH Men’s Fall Gathering | October 10th @ 6pm"
click at [1195, 611] on span "Save" at bounding box center [1184, 608] width 28 height 15
